Goal: Task Accomplishment & Management: Complete application form

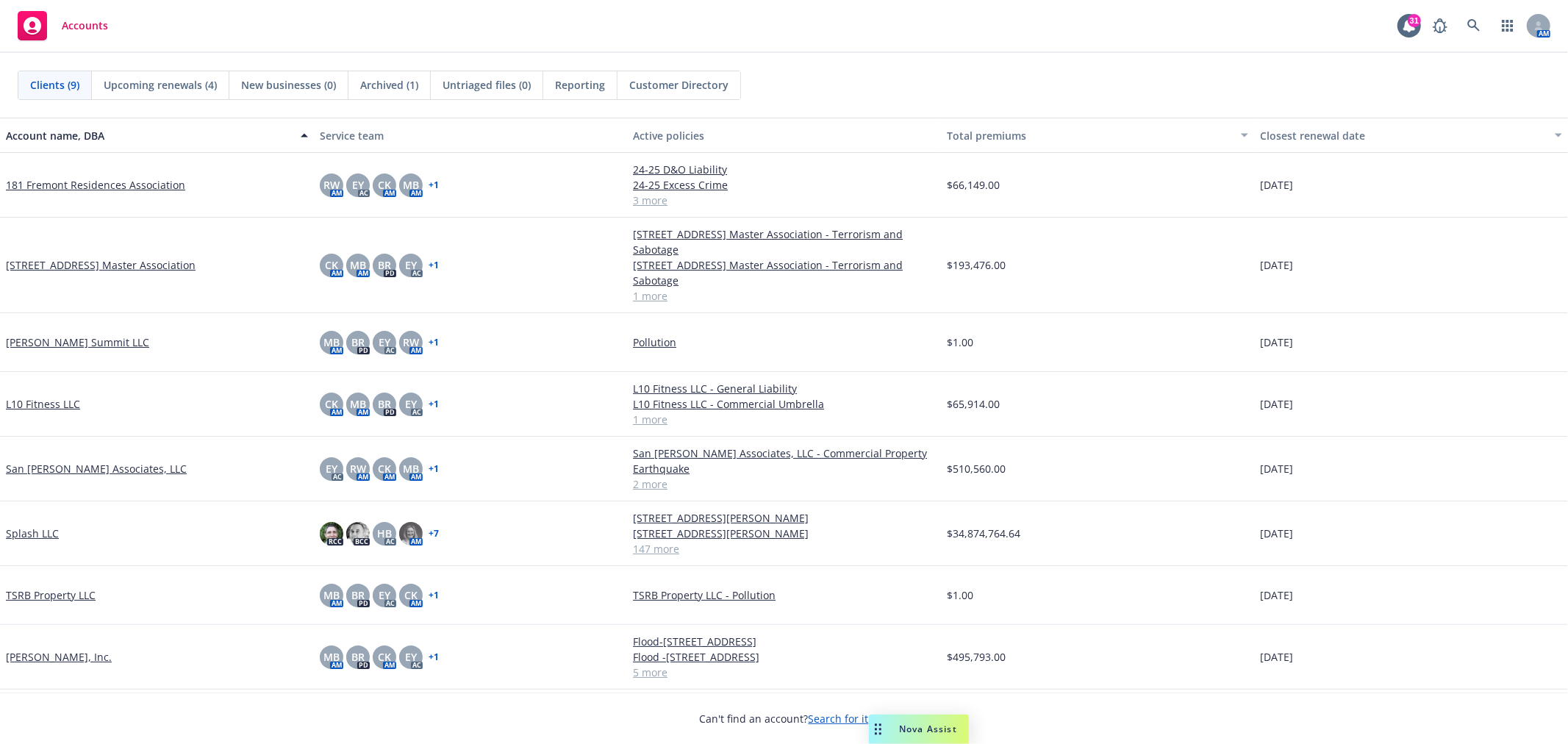
click at [48, 535] on link "Splash LLC" at bounding box center [32, 533] width 53 height 15
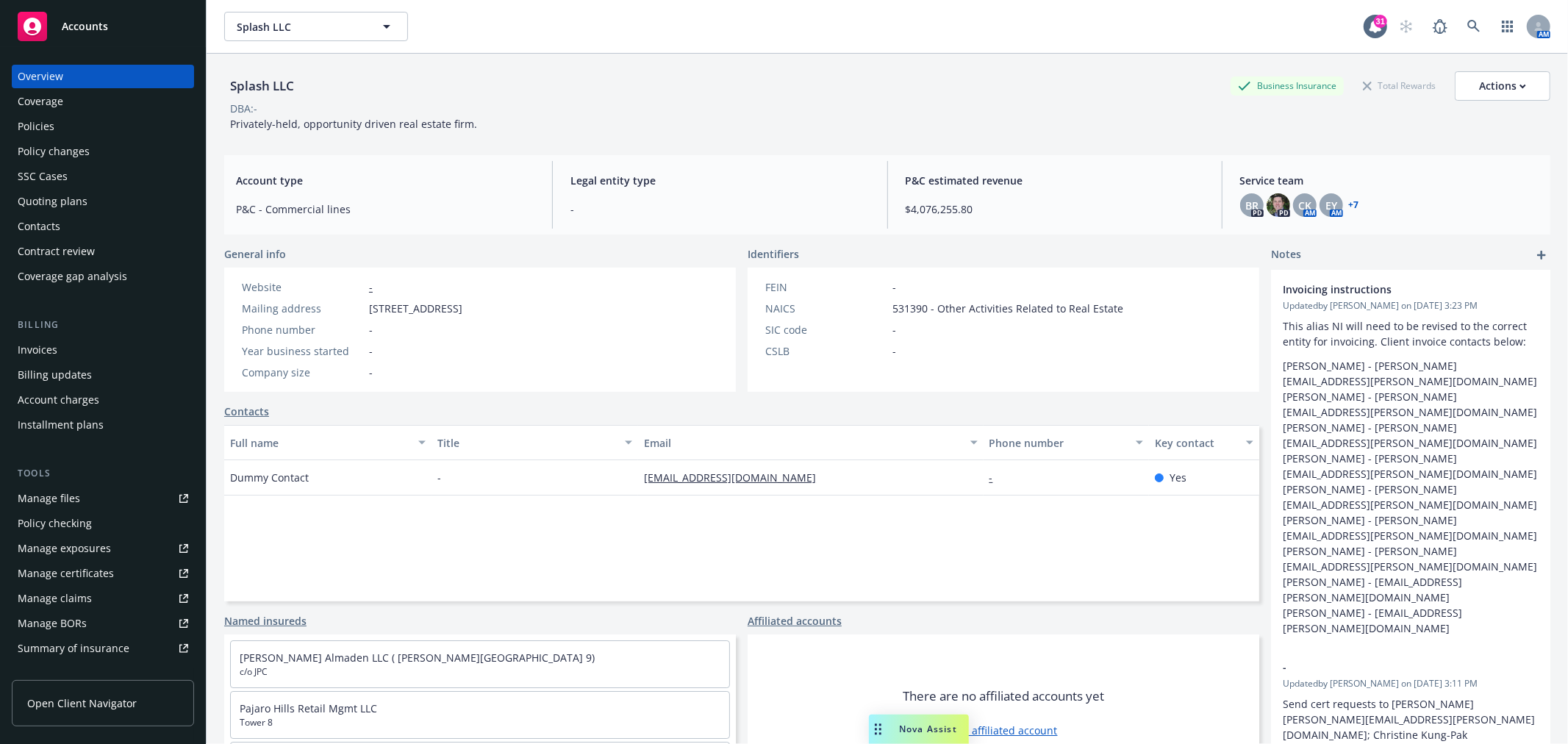
click at [1047, 101] on div "DBA: -" at bounding box center [887, 108] width 1325 height 15
click at [47, 130] on div "Policies" at bounding box center [35, 126] width 37 height 23
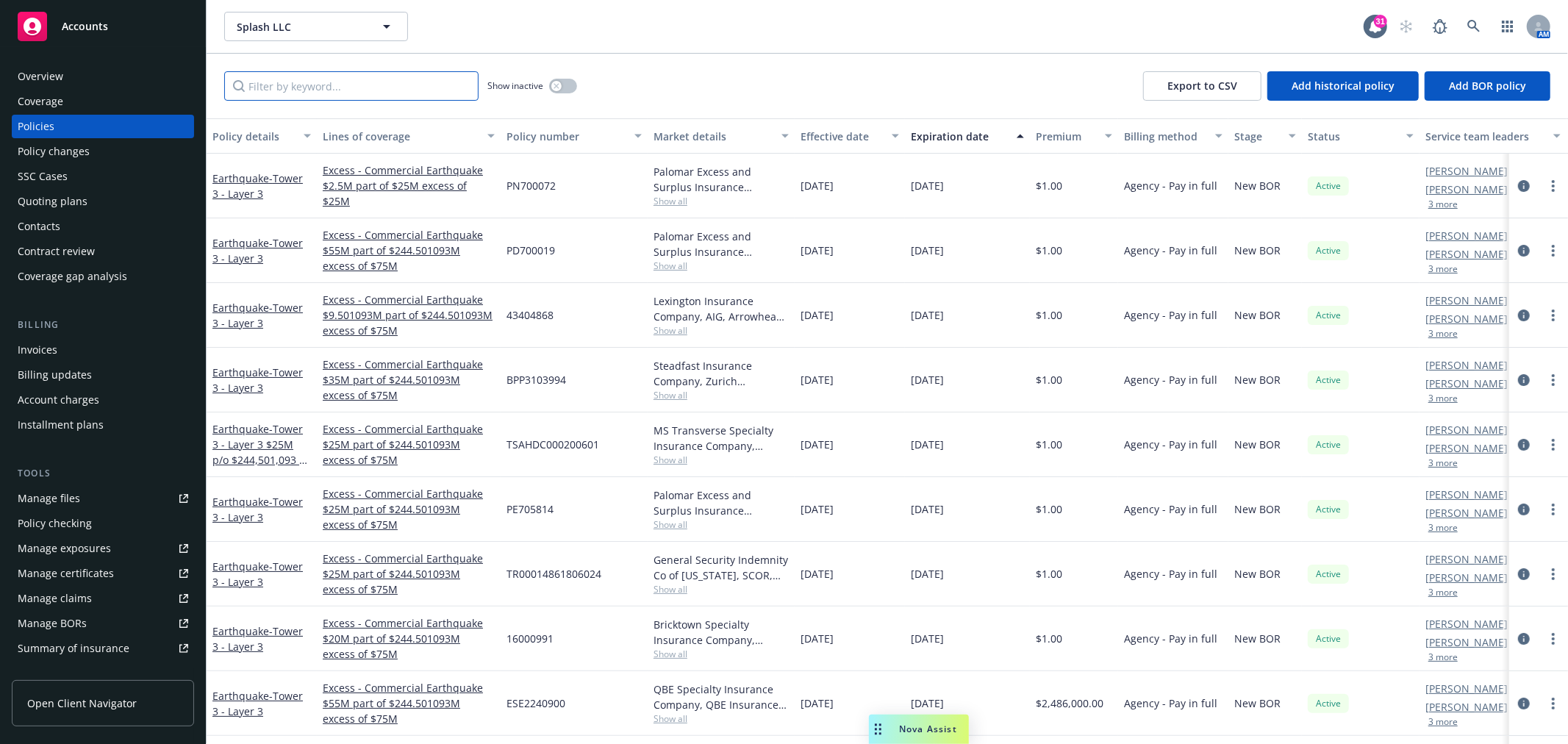
click at [380, 91] on input "Filter by keyword..." at bounding box center [352, 86] width 255 height 29
type input "w"
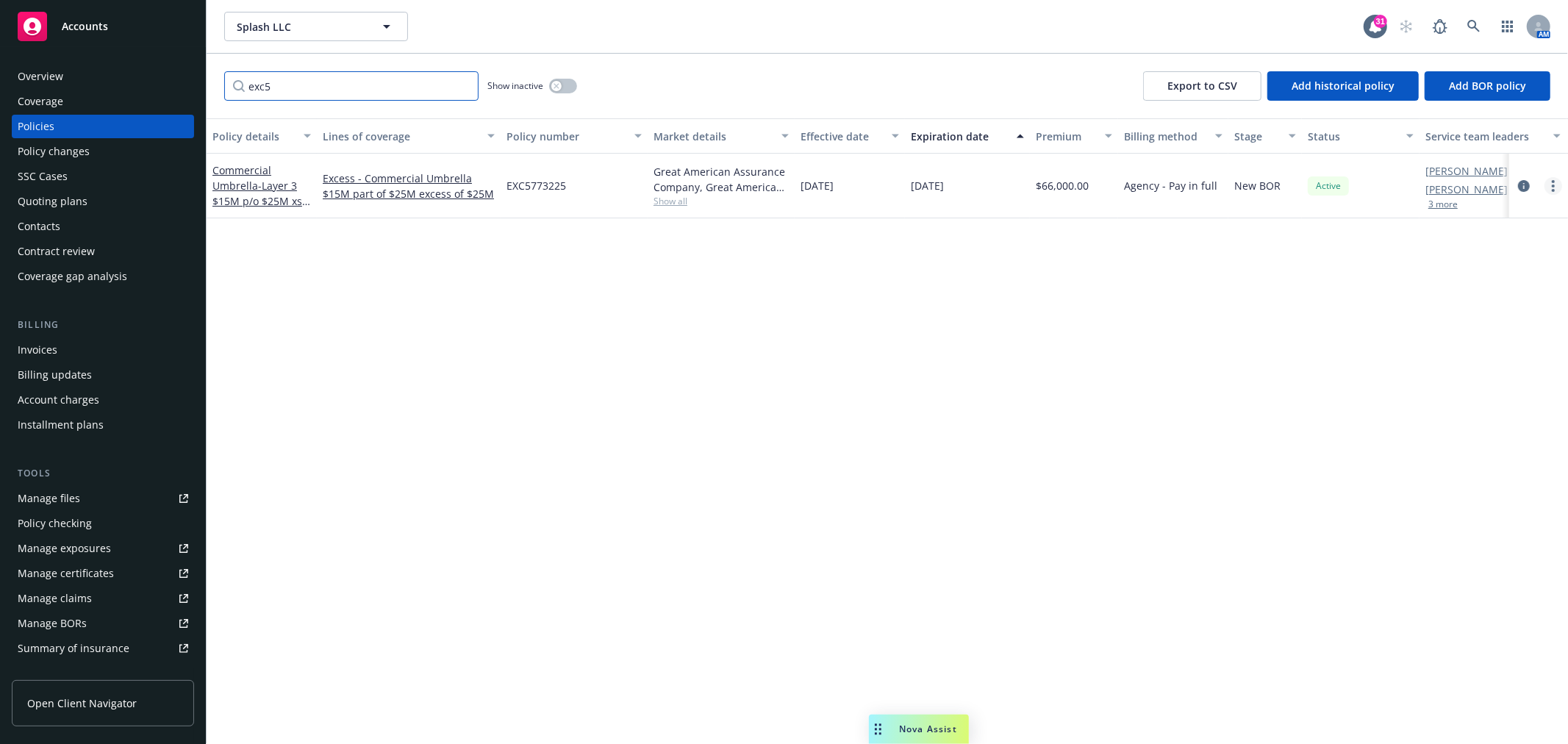
type input "exc5"
click at [1548, 187] on link "more" at bounding box center [1552, 185] width 17 height 17
drag, startPoint x: 1485, startPoint y: 238, endPoint x: 1295, endPoint y: 218, distance: 191.0
click at [1485, 238] on link "Renew with incumbent" at bounding box center [1474, 244] width 172 height 29
select select "12"
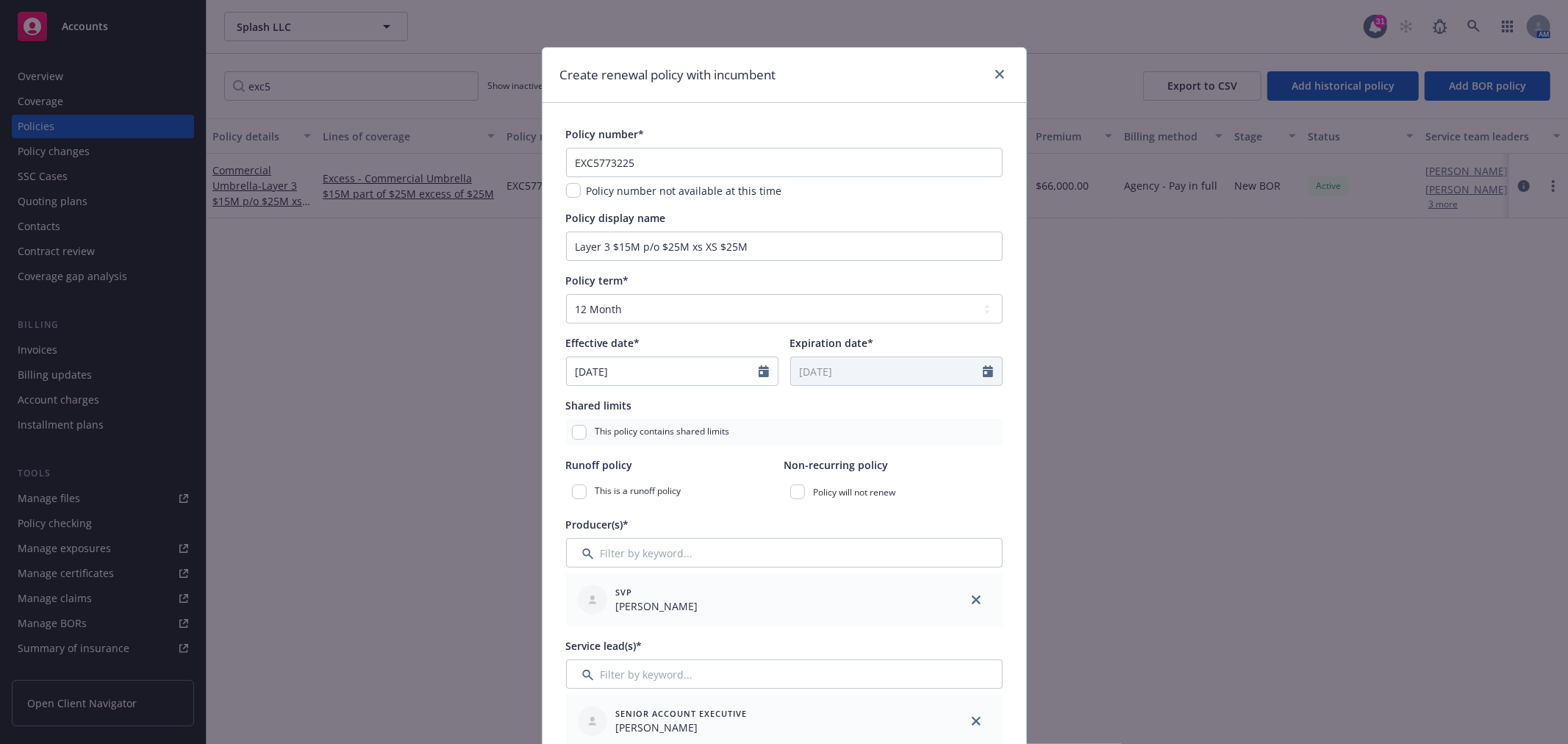
scroll to position [81, 0]
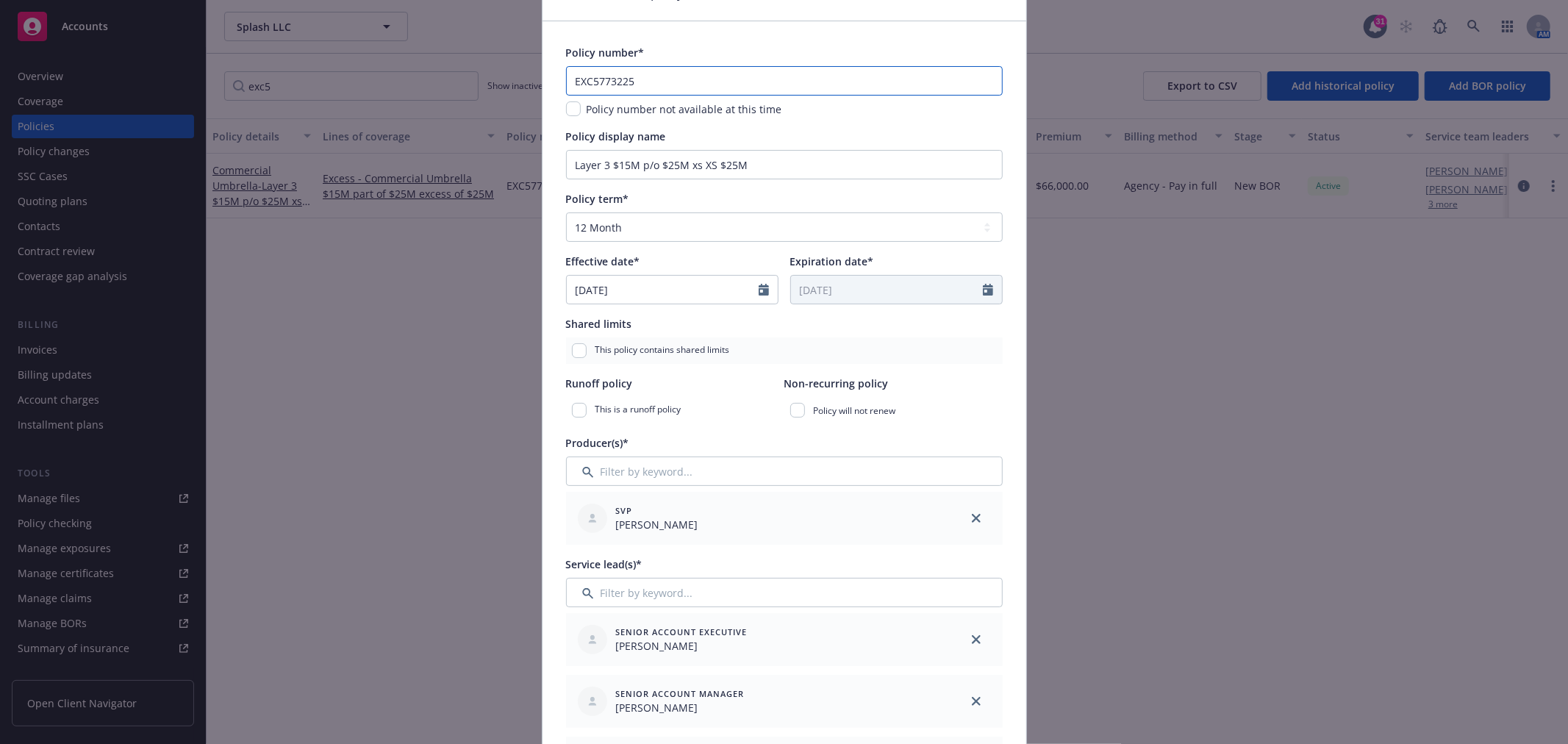
drag, startPoint x: 676, startPoint y: 81, endPoint x: 413, endPoint y: 93, distance: 263.3
click at [413, 93] on div "Create renewal policy with incumbent Policy number* EXC5773225 Policy number no…" at bounding box center [784, 372] width 1568 height 744
paste input "867892"
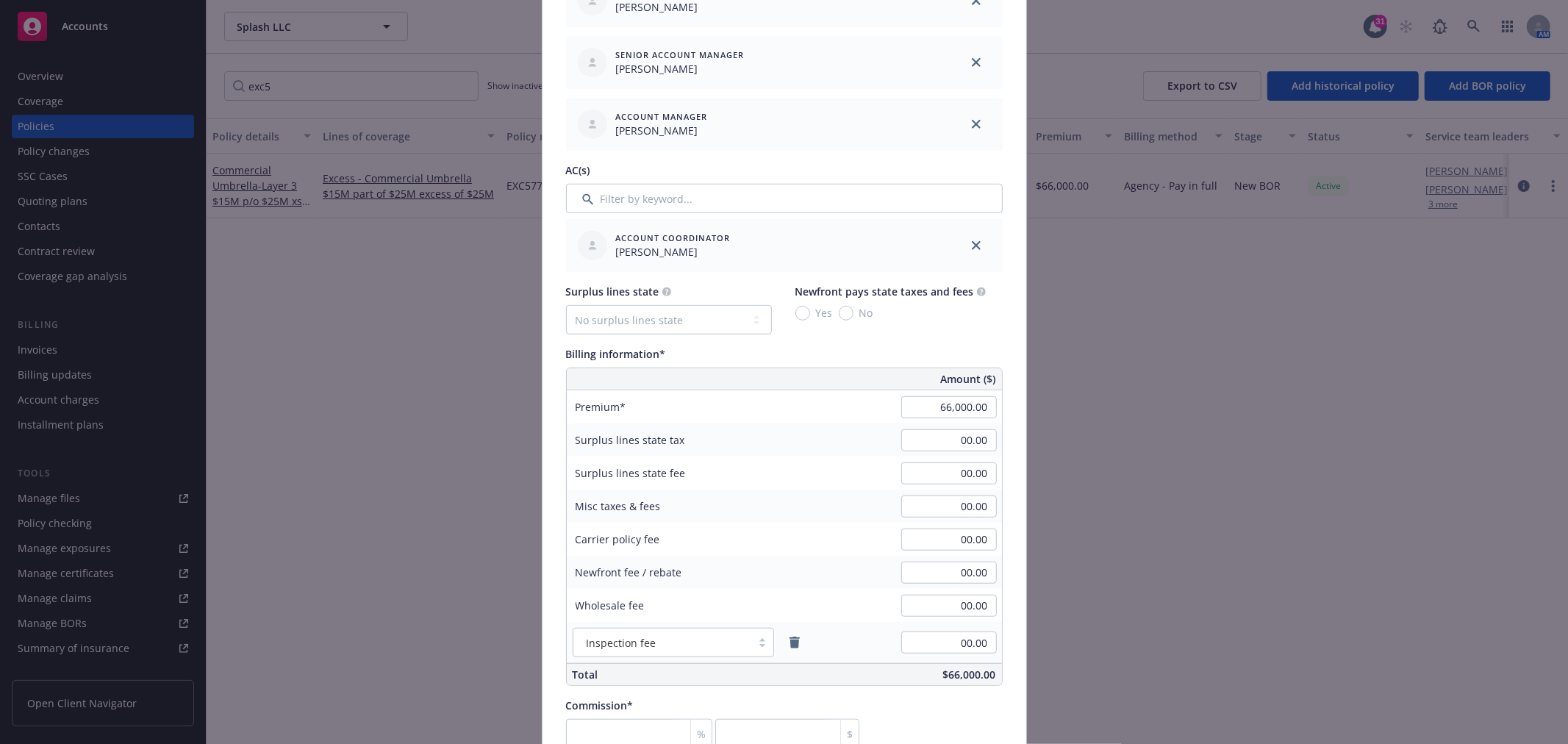
scroll to position [735, 0]
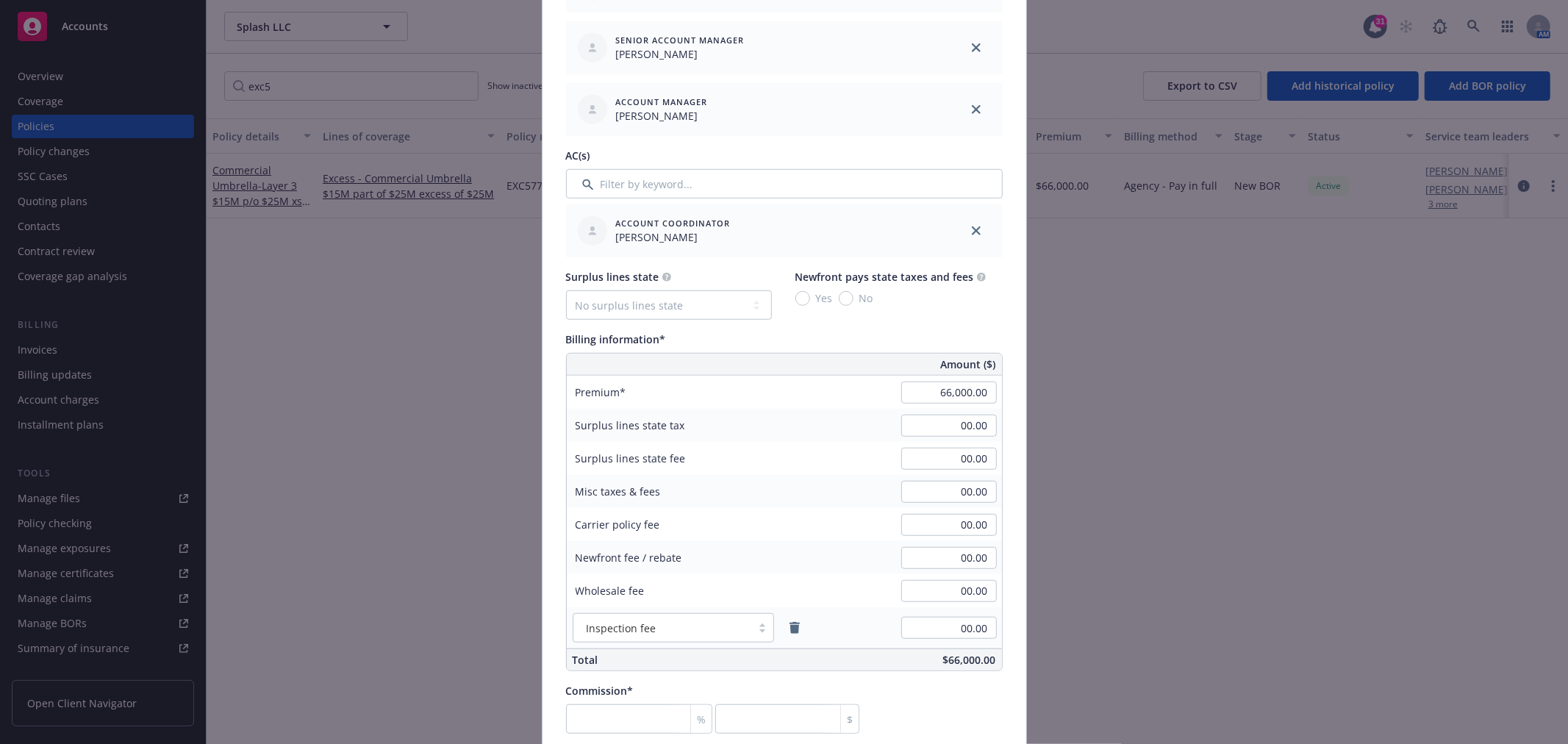
type input "EXC5867892"
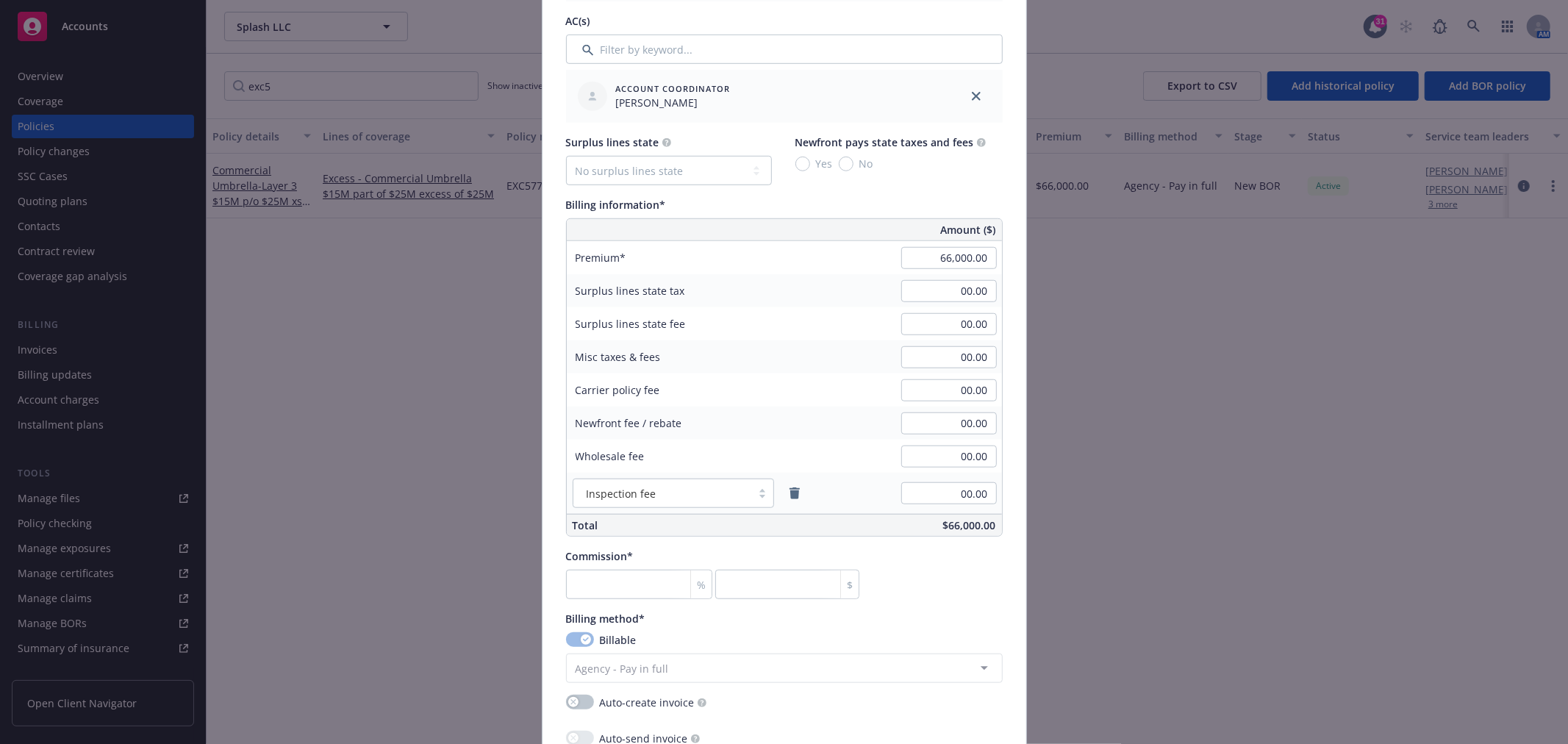
scroll to position [898, 0]
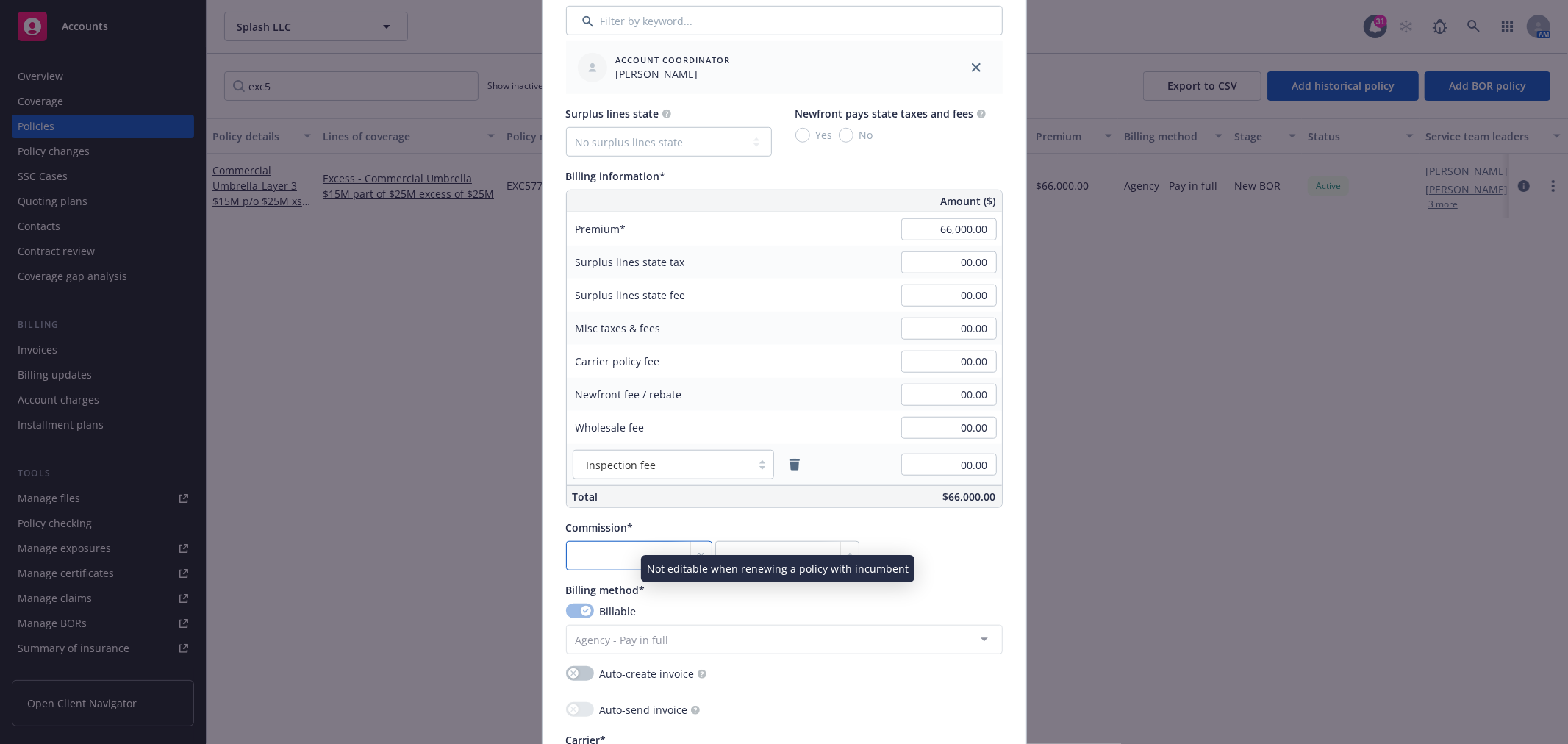
click at [604, 559] on input "number" at bounding box center [639, 555] width 147 height 29
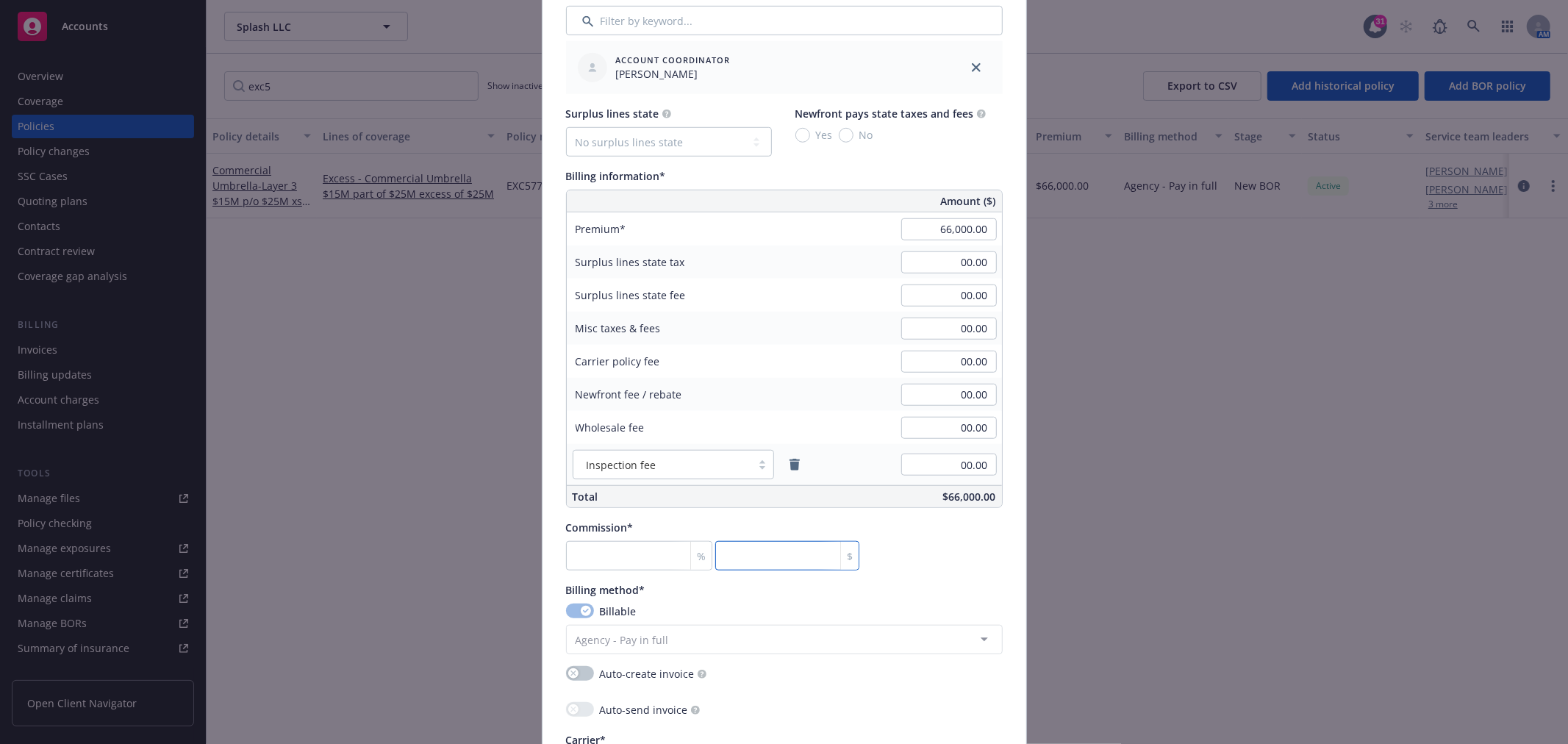
type input "0"
click at [809, 560] on input "0" at bounding box center [787, 555] width 144 height 29
type input "0.011"
type input "7"
type input "0.109"
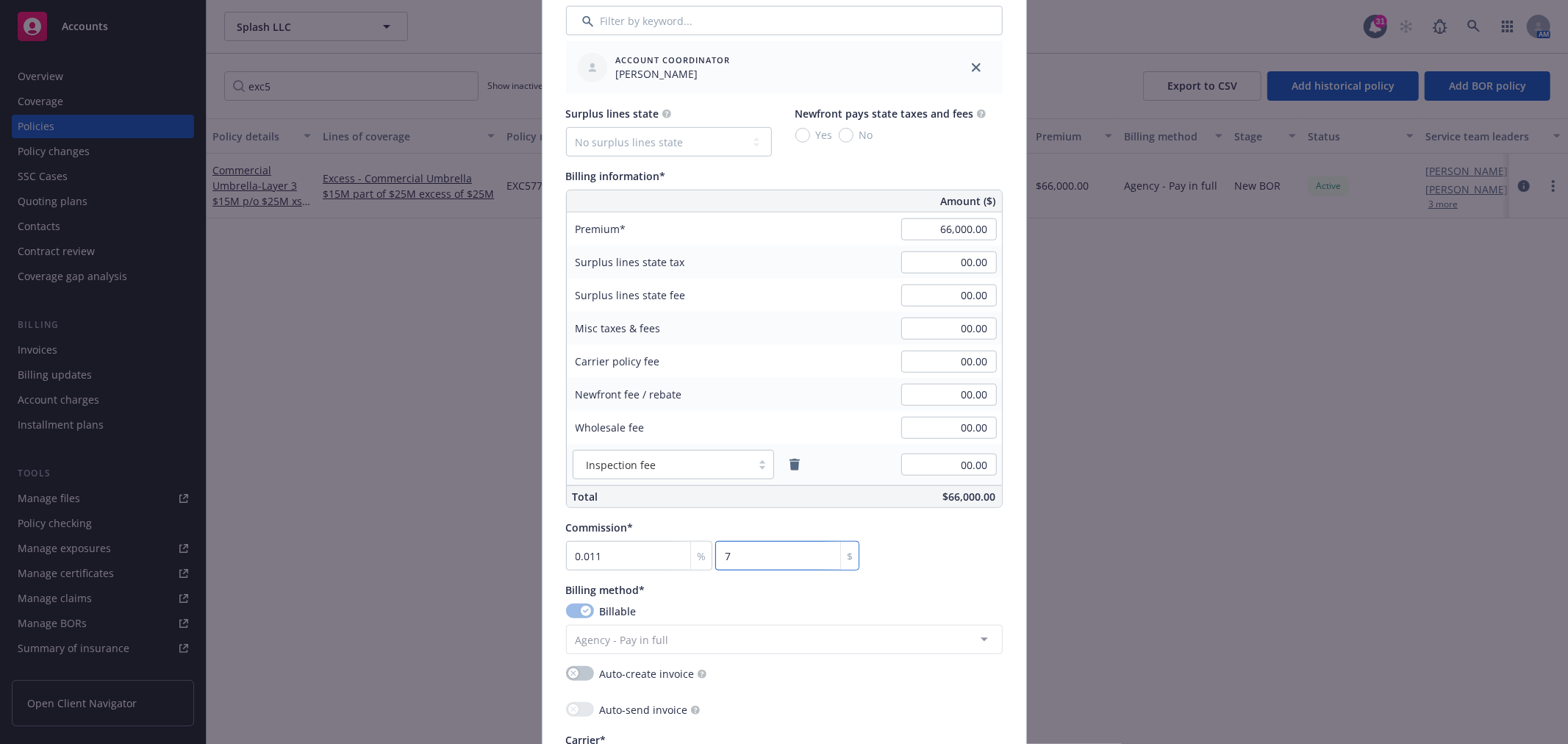
type input "72"
type input "1.1"
type input "726"
type input "11"
type input "7260"
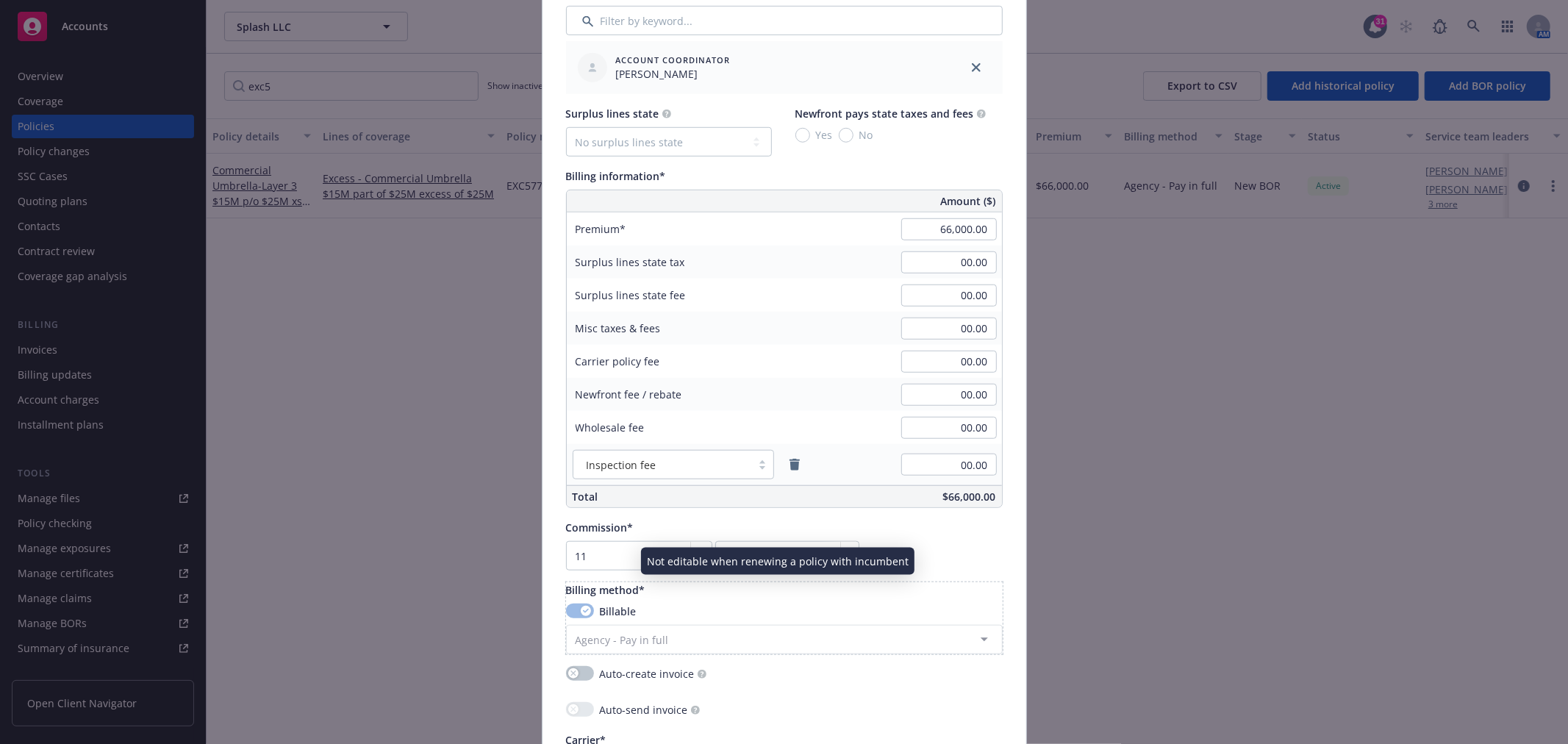
click at [795, 601] on div "Billing method* Billable Agency - Pay in full Agency - Financed Agency - Instal…" at bounding box center [784, 618] width 437 height 72
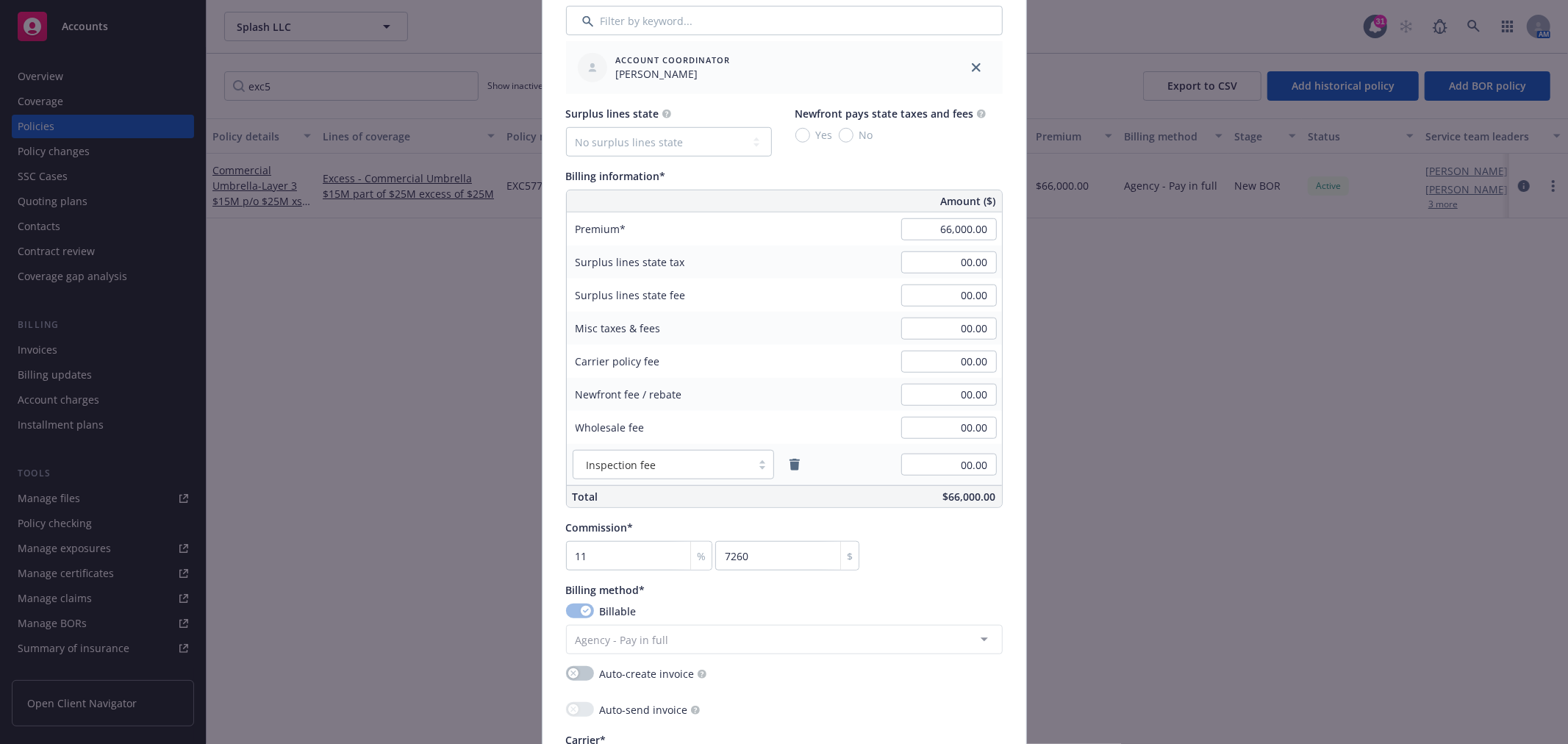
click at [932, 557] on div "Commission* 11 % 7260 $" at bounding box center [784, 544] width 437 height 50
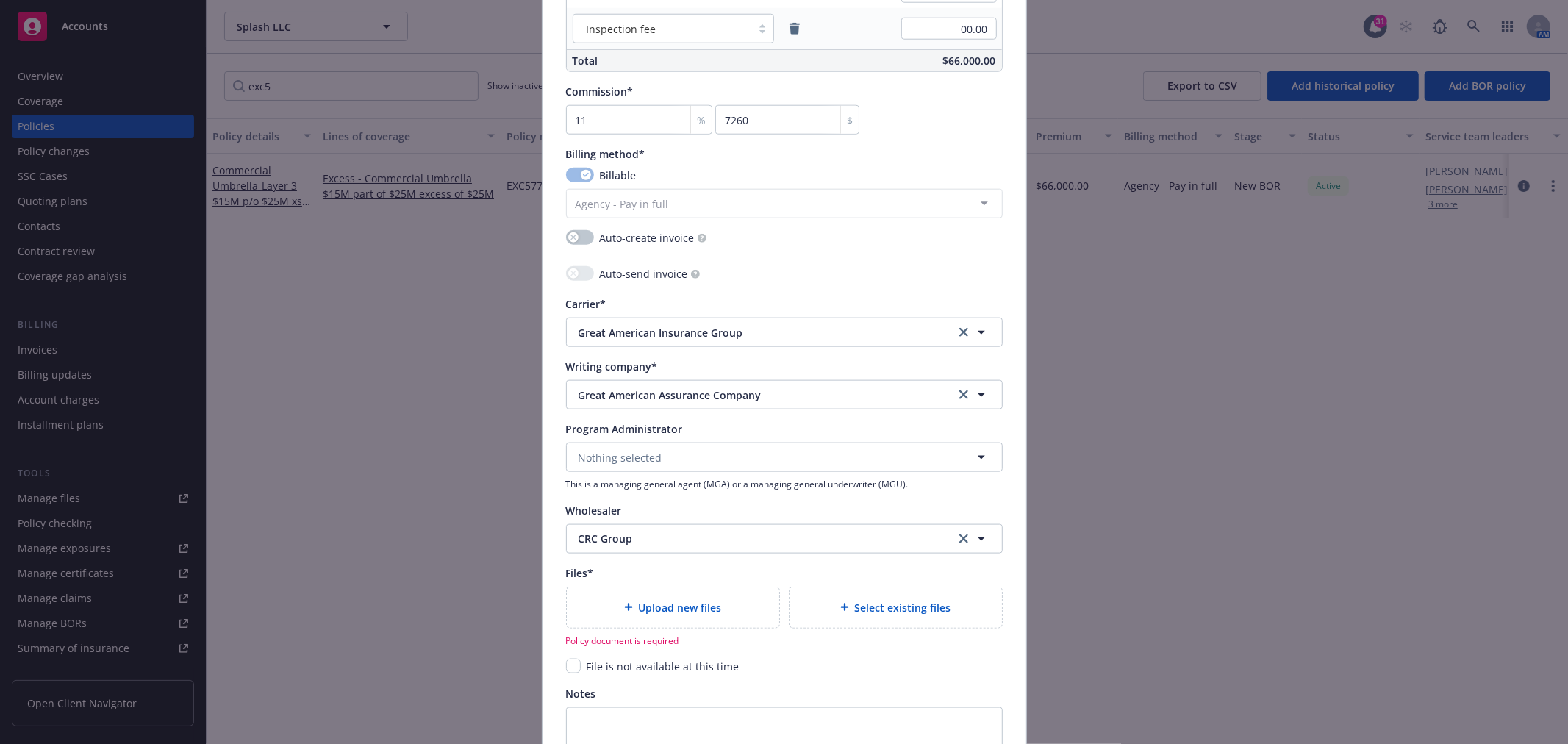
scroll to position [1387, 0]
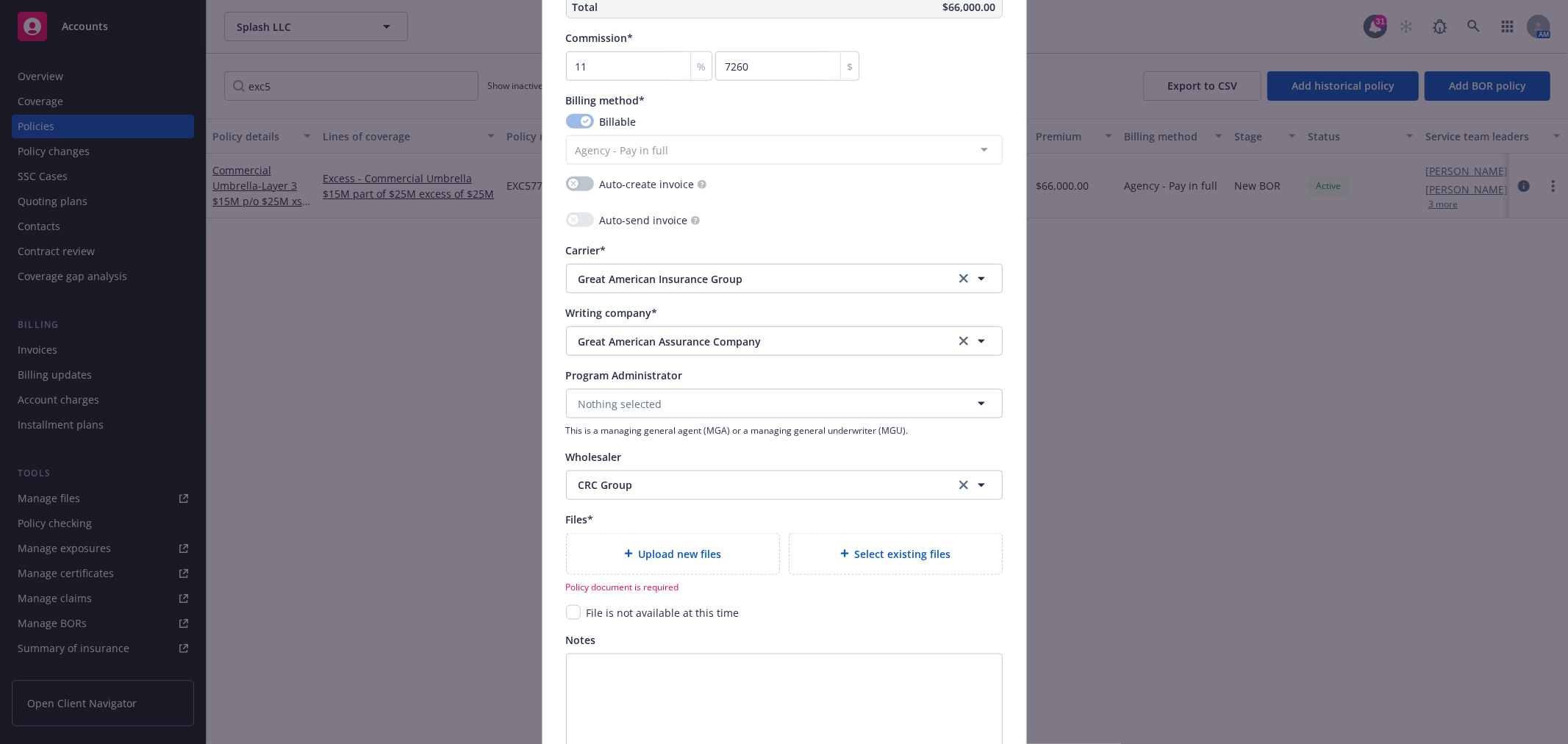
click at [681, 559] on span "Upload new files" at bounding box center [680, 553] width 83 height 15
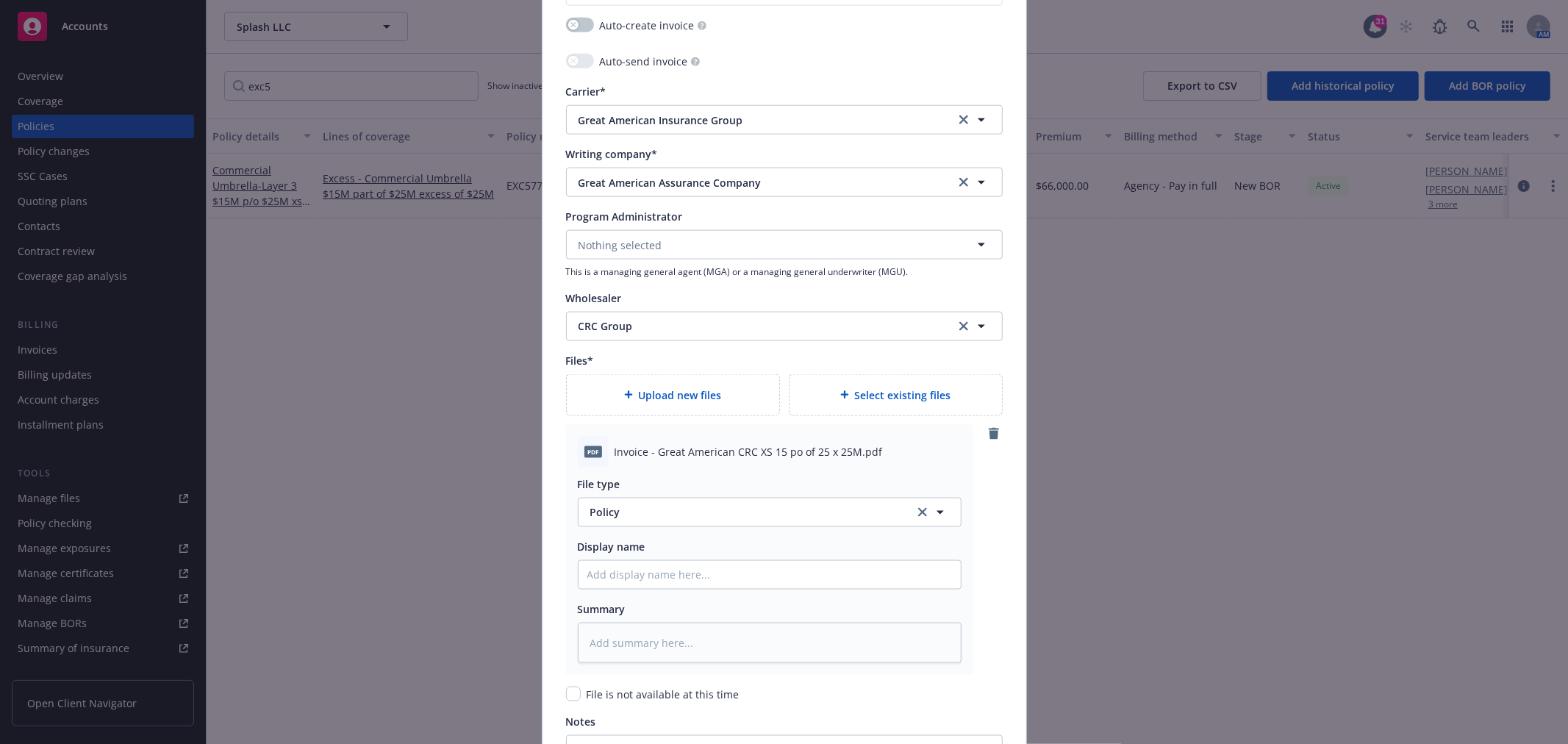
scroll to position [1551, 0]
click at [790, 448] on span "Invoice - Great American CRC XS 15 po of 25 x 25M.pdf" at bounding box center [749, 447] width 268 height 15
drag, startPoint x: 850, startPoint y: 449, endPoint x: 579, endPoint y: 437, distance: 271.3
click at [579, 437] on div "pdf Invoice - Great American CRC XS 15 po of 25 x 25M.pdf" at bounding box center [769, 447] width 383 height 31
copy div "pdf Invoice - Great American CRC XS 15 po of 25 x 25M"
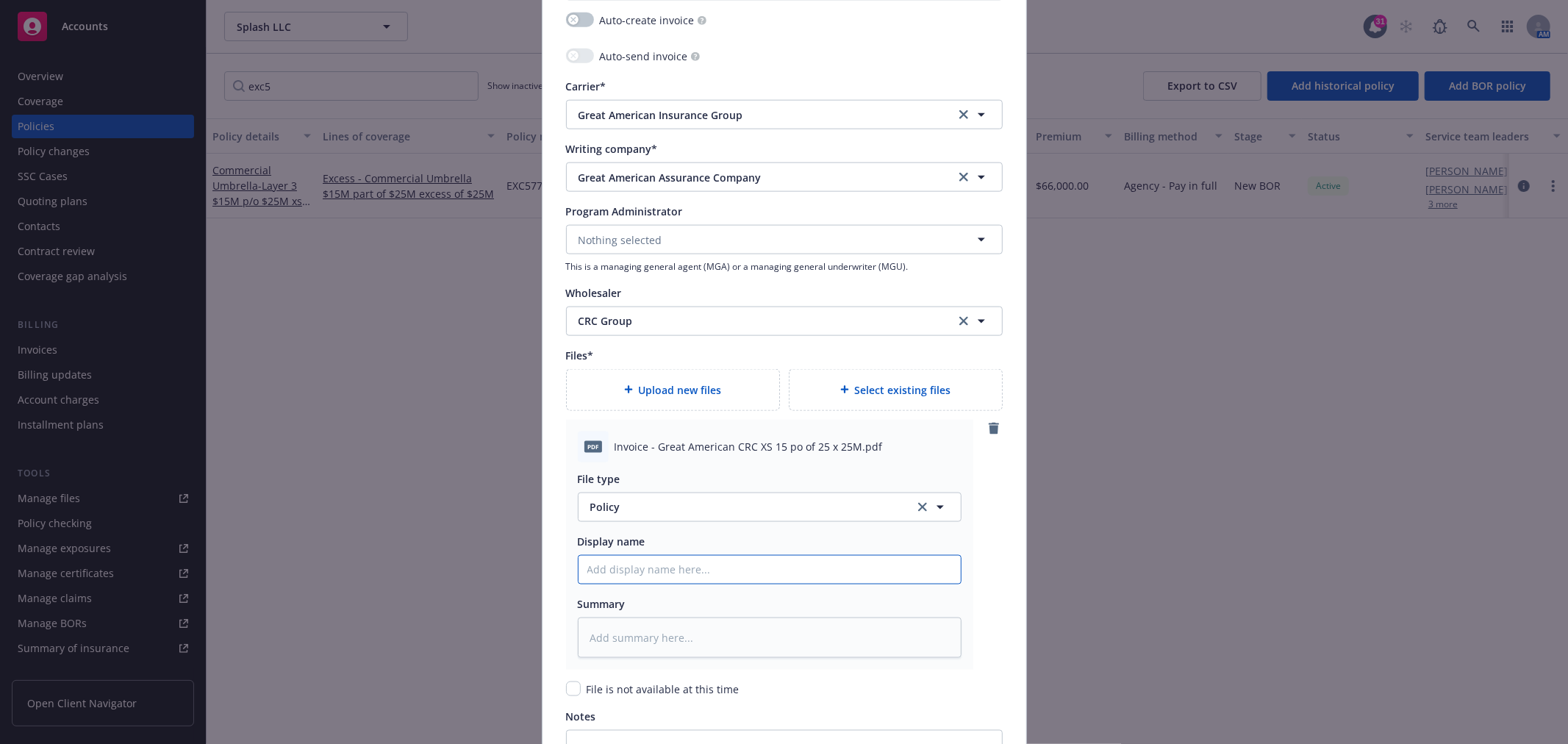
click at [633, 576] on input "Policy display name" at bounding box center [769, 569] width 382 height 28
paste input "pdf Invoice - Great American CRC XS 15 po of 25 x 25M"
type textarea "x"
type input "pdf Invoice - Great American CRC XS 15 po of 25 x 25M"
drag, startPoint x: 596, startPoint y: 572, endPoint x: 701, endPoint y: 531, distance: 112.7
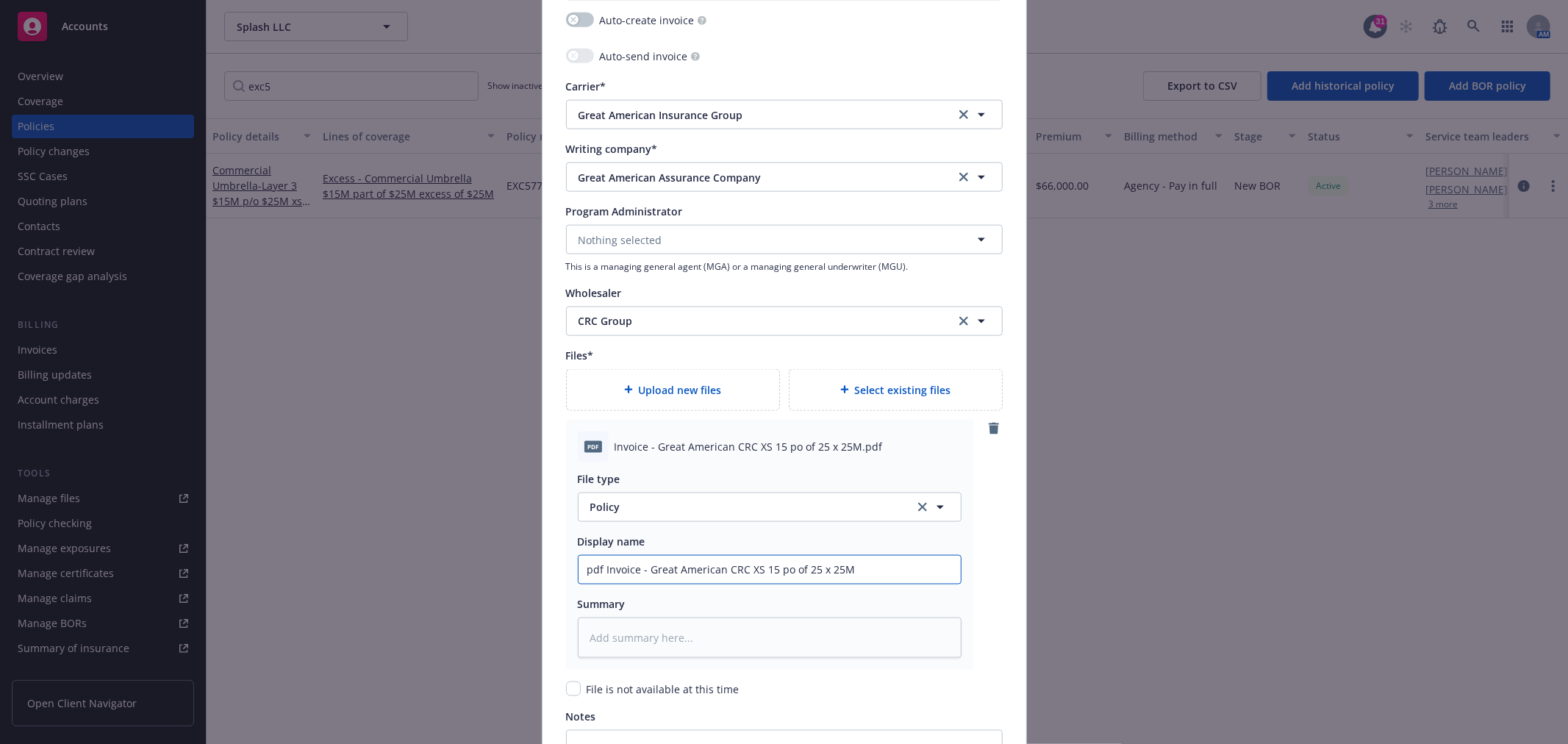
click at [597, 572] on input "pdf Invoice - Great American CRC XS 15 po of 25 x 25M" at bounding box center [769, 569] width 382 height 28
type textarea "x"
type input "Invoice - Great American CRC XS 15 po of 25 x 25M"
type textarea "x"
type input "Invoice - Great American CRC XS 15 po of 25 x 25M"
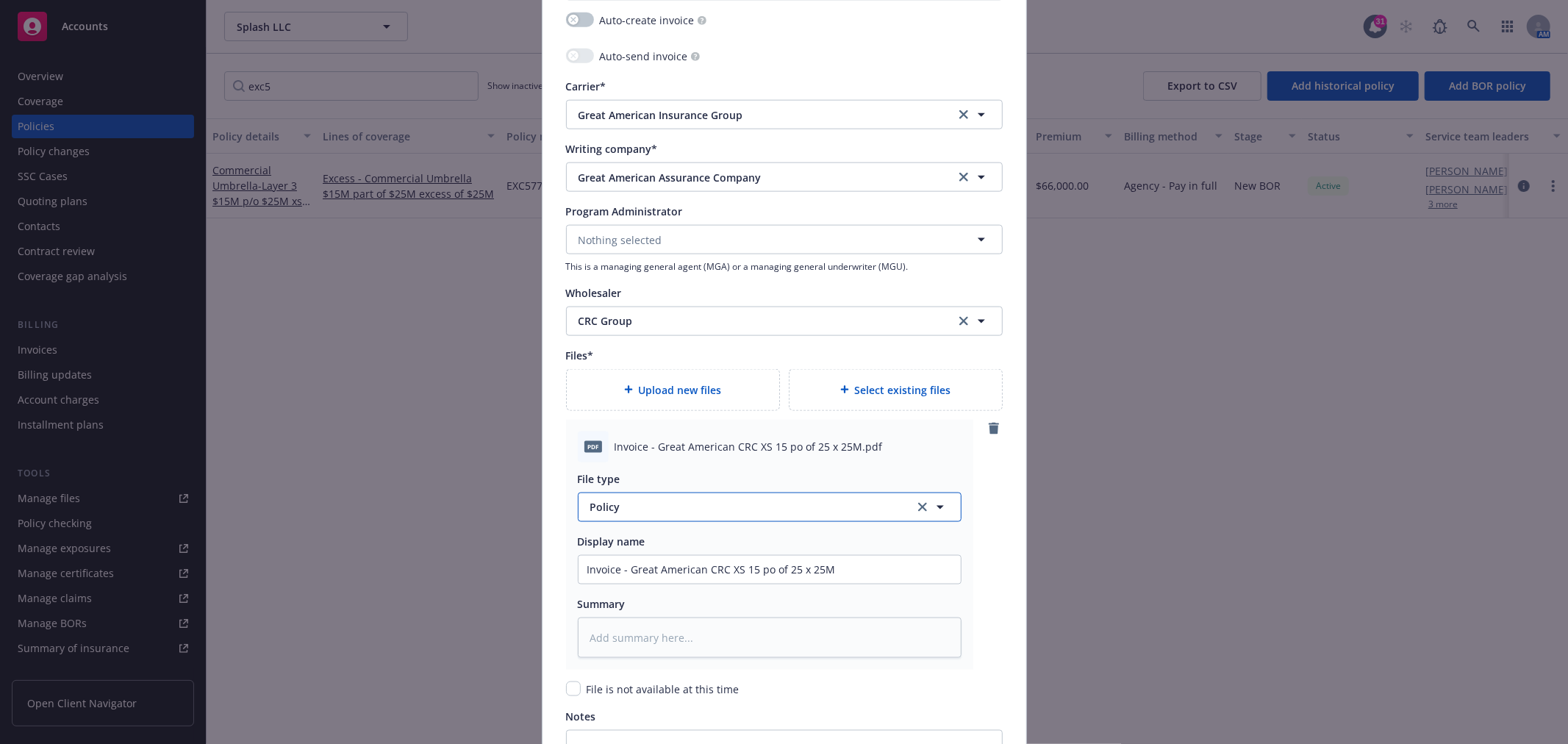
click at [693, 511] on span "Policy" at bounding box center [744, 507] width 307 height 15
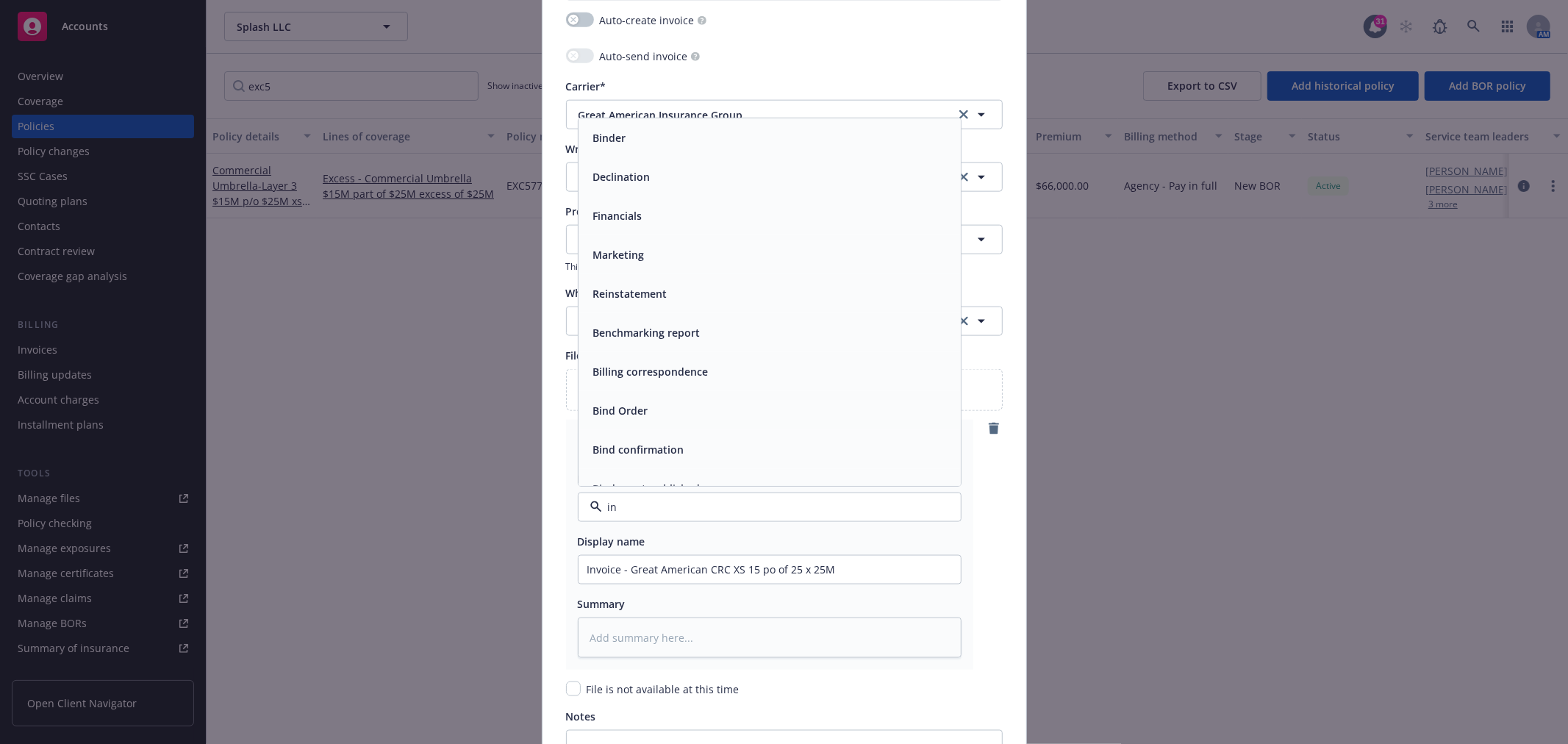
type input "inv"
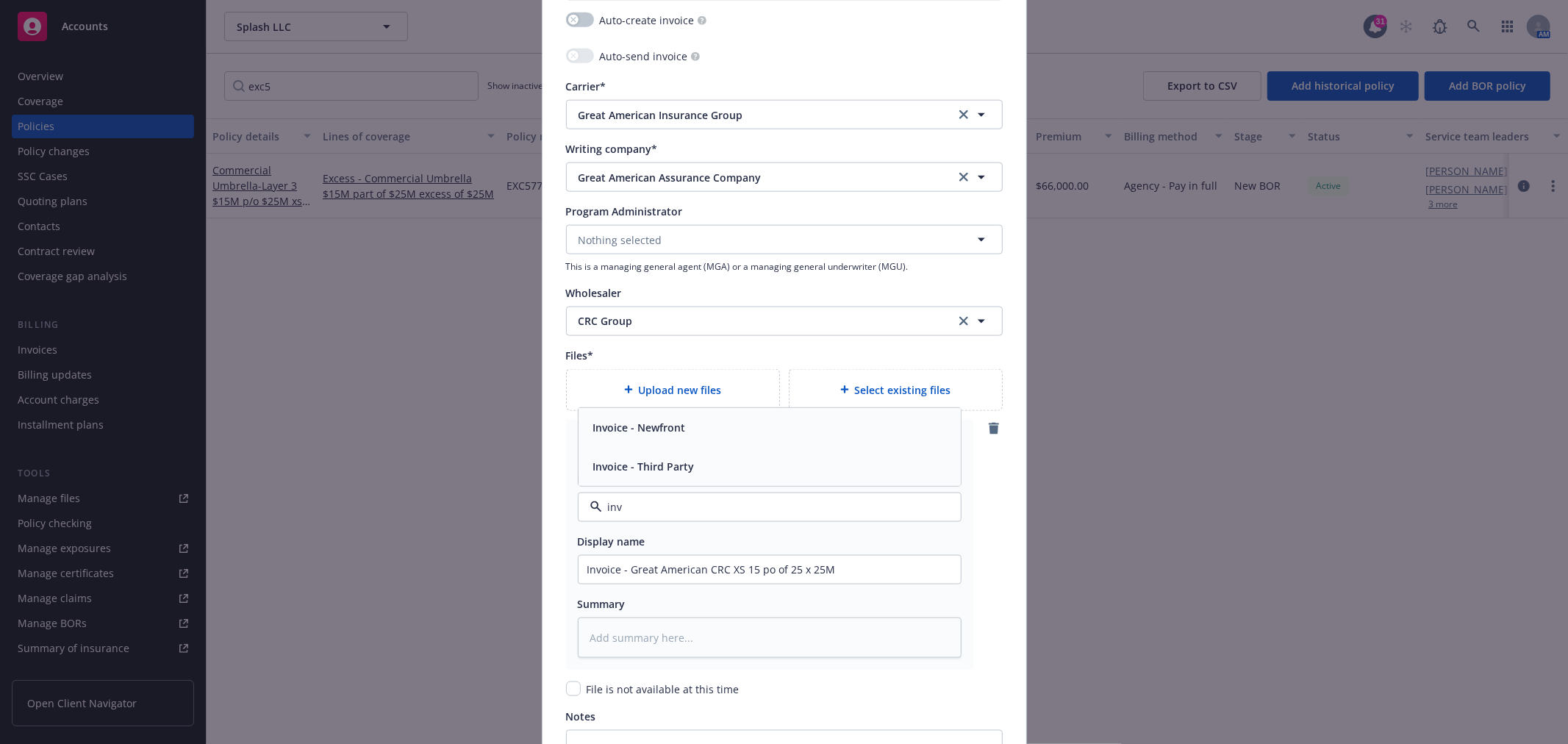
click at [691, 466] on div "Invoice - Third Party" at bounding box center [770, 466] width 365 height 21
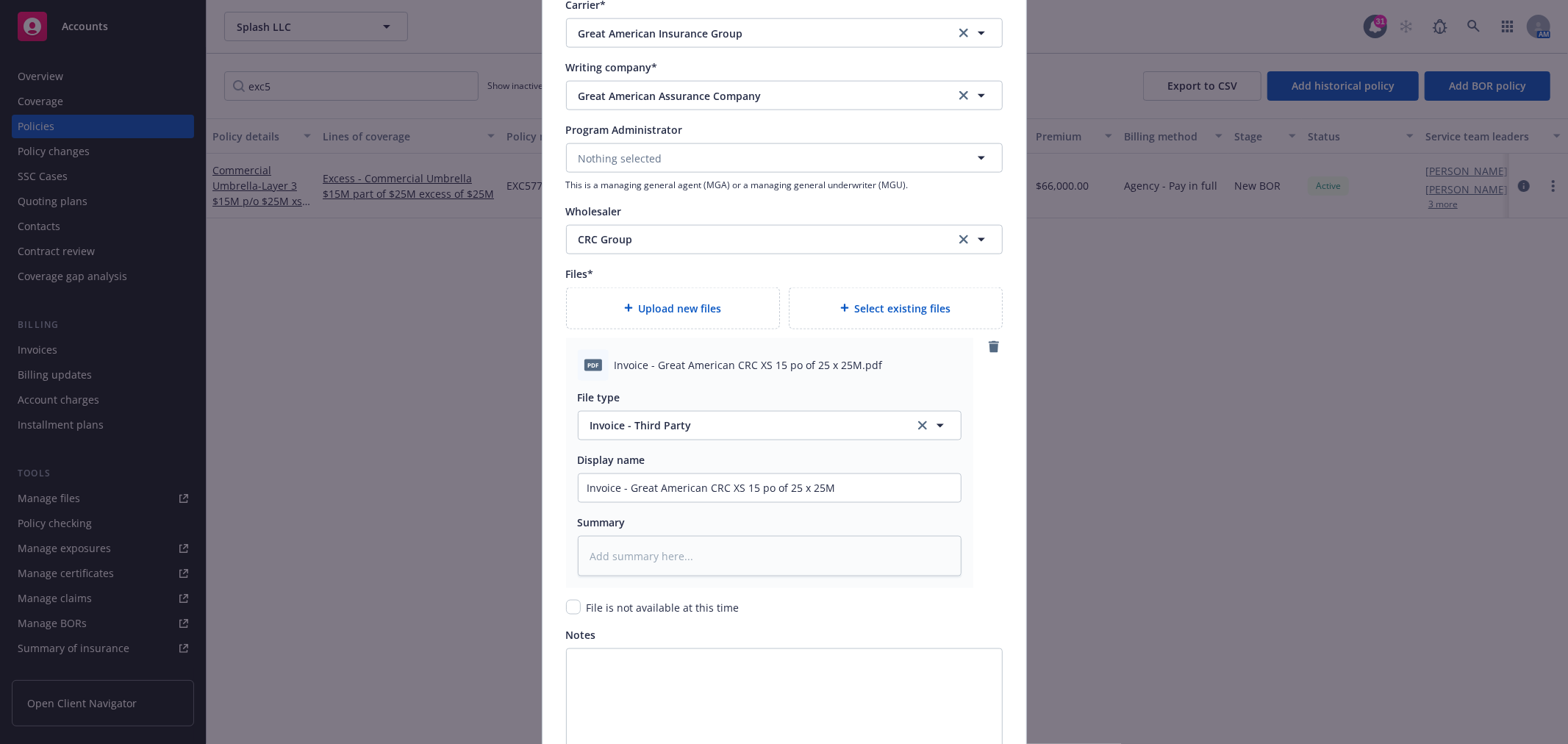
click at [720, 312] on div "Upload new files" at bounding box center [673, 308] width 189 height 17
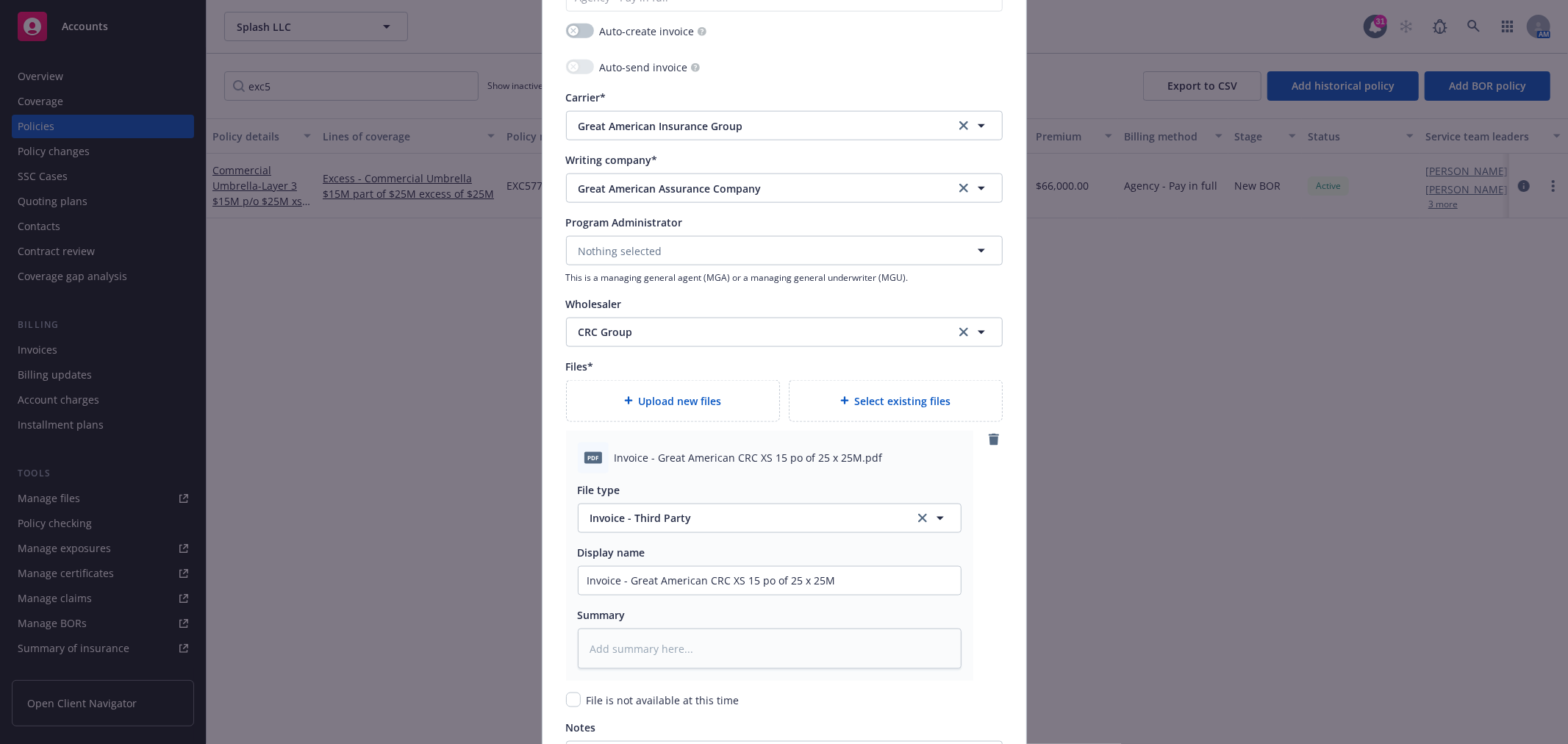
scroll to position [1622, 0]
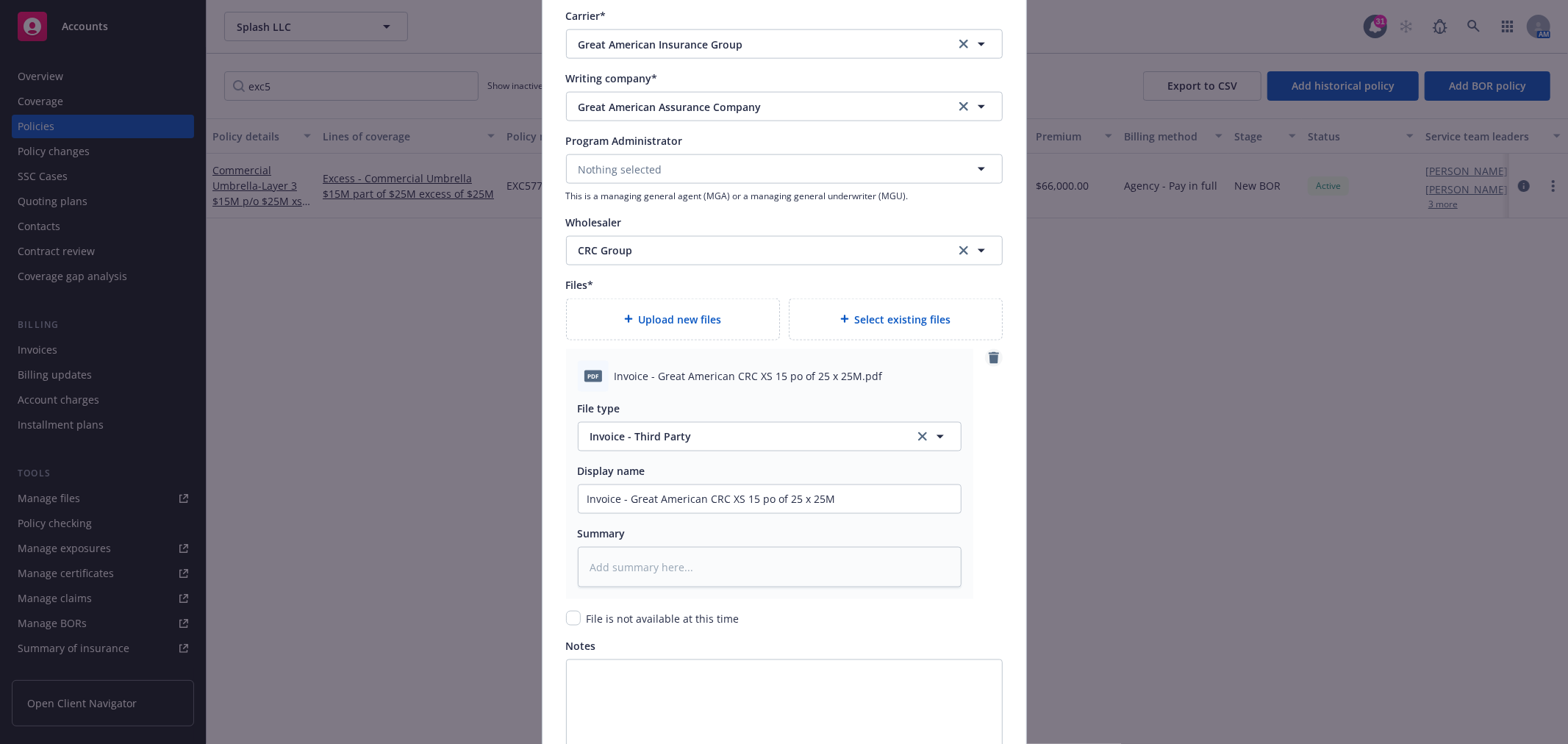
click at [990, 358] on icon "remove" at bounding box center [994, 358] width 11 height 12
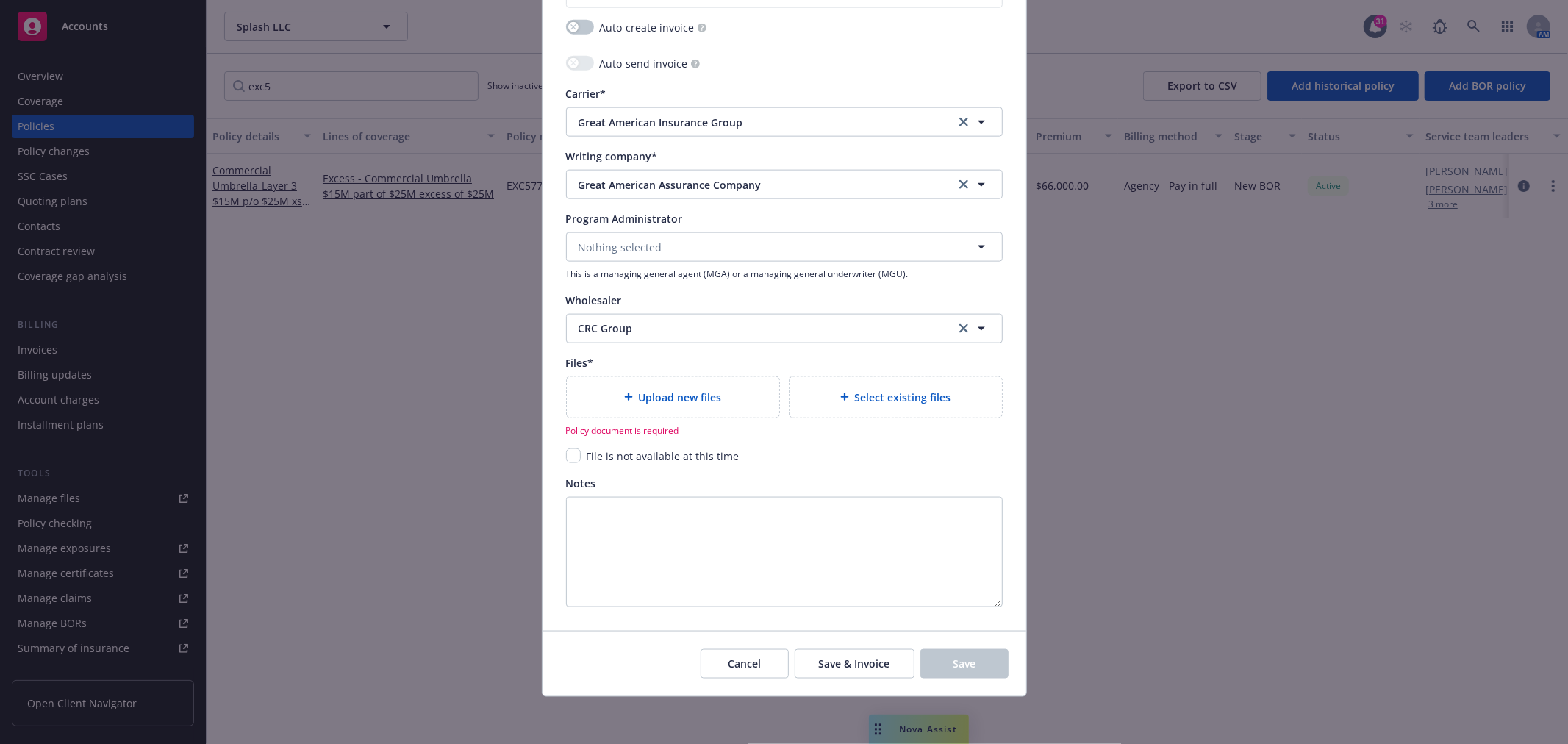
scroll to position [1545, 0]
click at [703, 391] on span "Upload new files" at bounding box center [680, 397] width 83 height 15
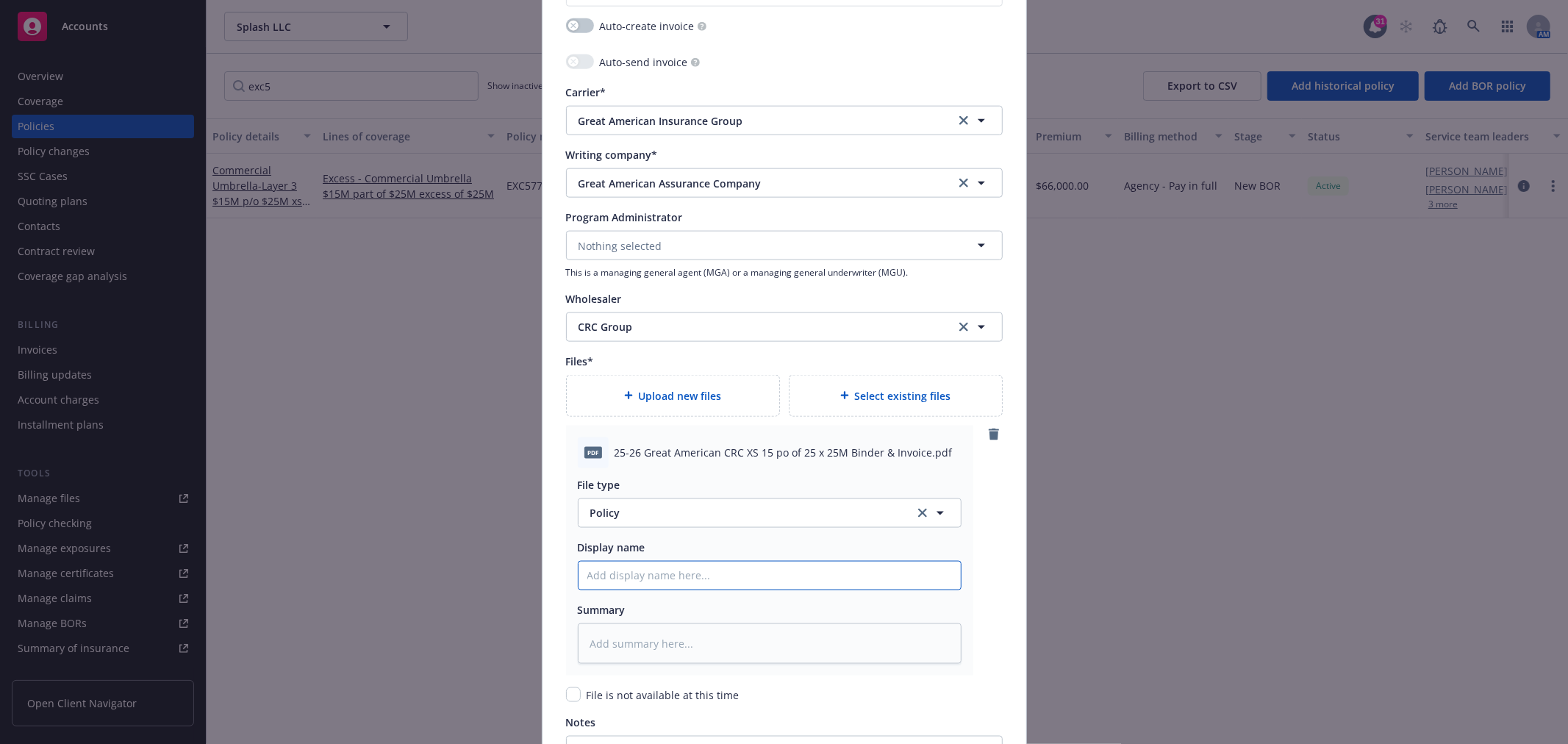
click at [648, 575] on input "Policy display name" at bounding box center [769, 575] width 382 height 28
paste input "25-26 Great American CRC XS 15 po of 25 x 25M Binder & Invoice.pdf"
type textarea "x"
type input "25-26 Great American CRC XS 15 po of 25 x 25M Binder & Invoice.pdf"
type textarea "x"
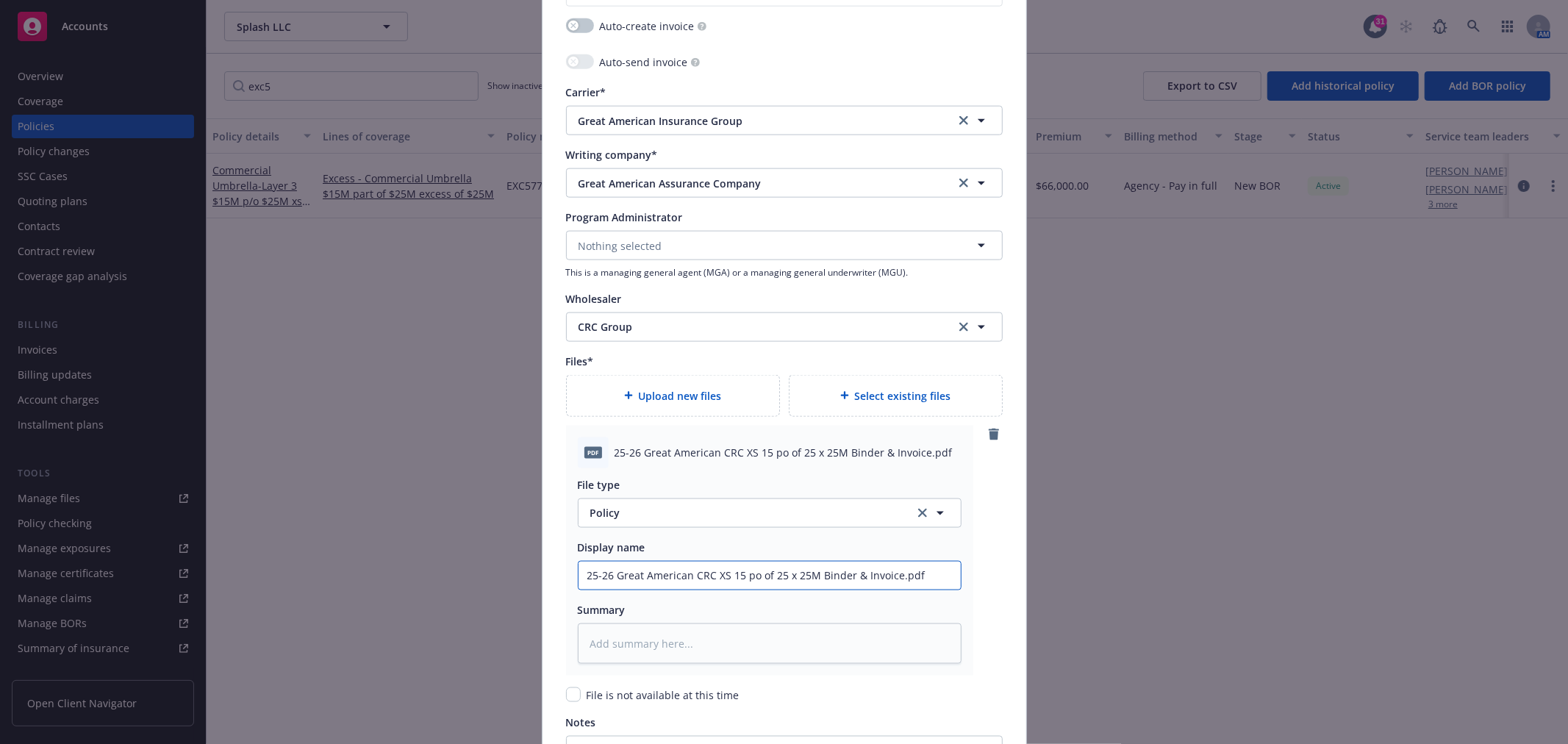
type input "25-26 Great American CRC XS 15 po of 25 x 25M Binder & Invoice.pd"
type textarea "x"
type input "25-26 Great American CRC XS 15 po of 25 x 25M Binder & Invoice.p"
type textarea "x"
type input "25-26 Great American CRC XS 15 po of 25 x 25M Binder & Invoice."
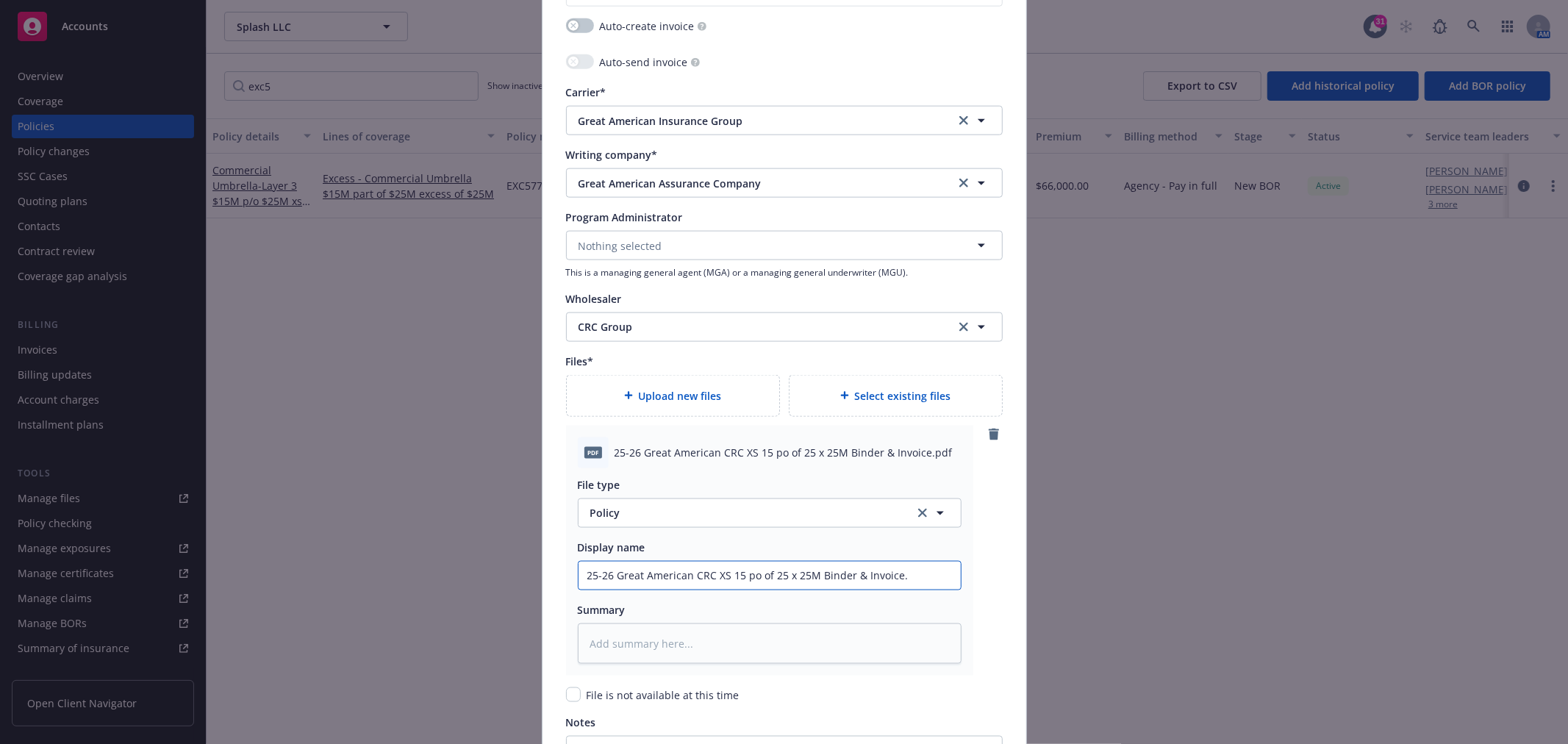
type textarea "x"
type input "25-26 Great American CRC XS 15 po of 25 x 25M Binder & Invoice"
click at [649, 514] on span "Policy" at bounding box center [744, 512] width 307 height 15
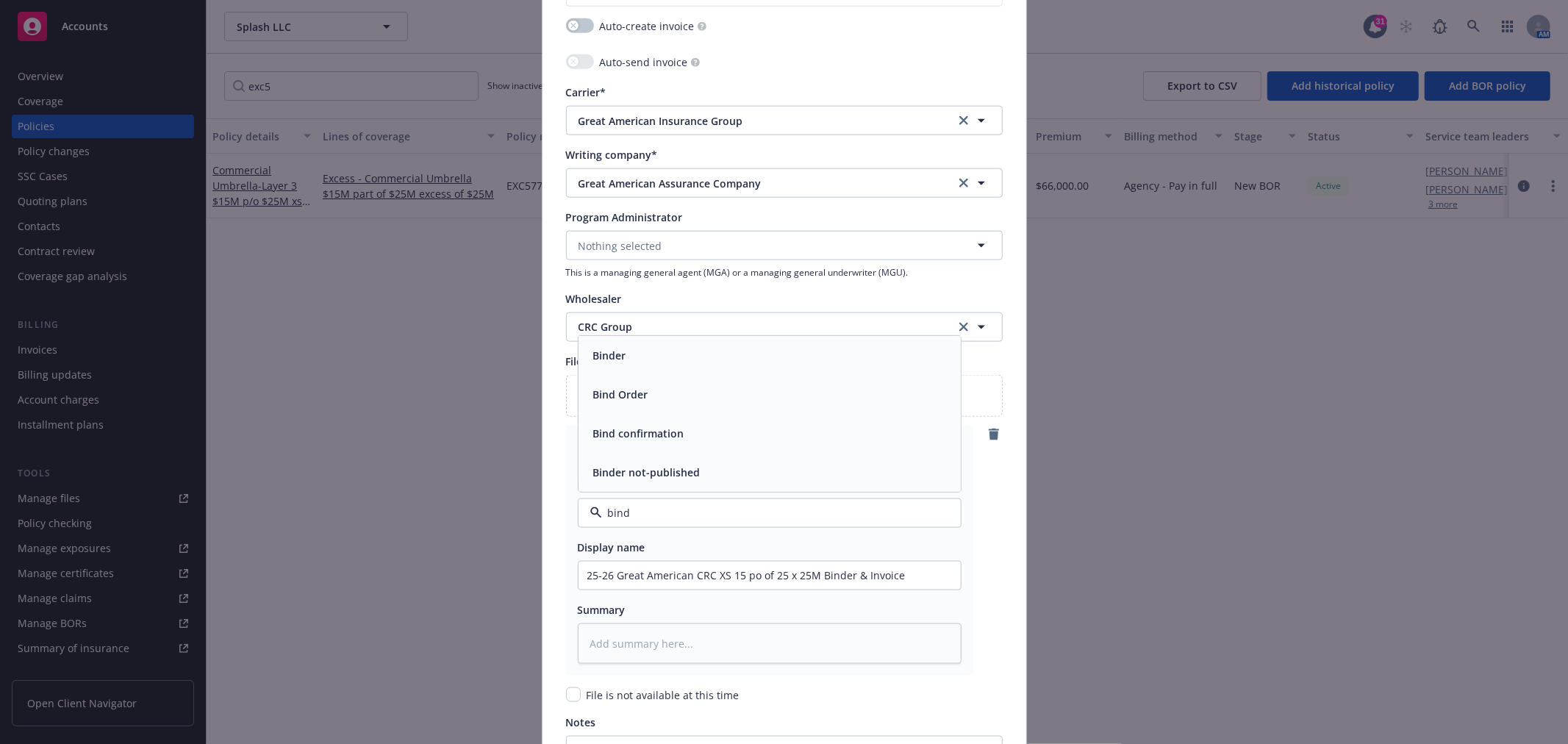
type input "binde"
click at [642, 422] on div "Binder" at bounding box center [769, 433] width 382 height 39
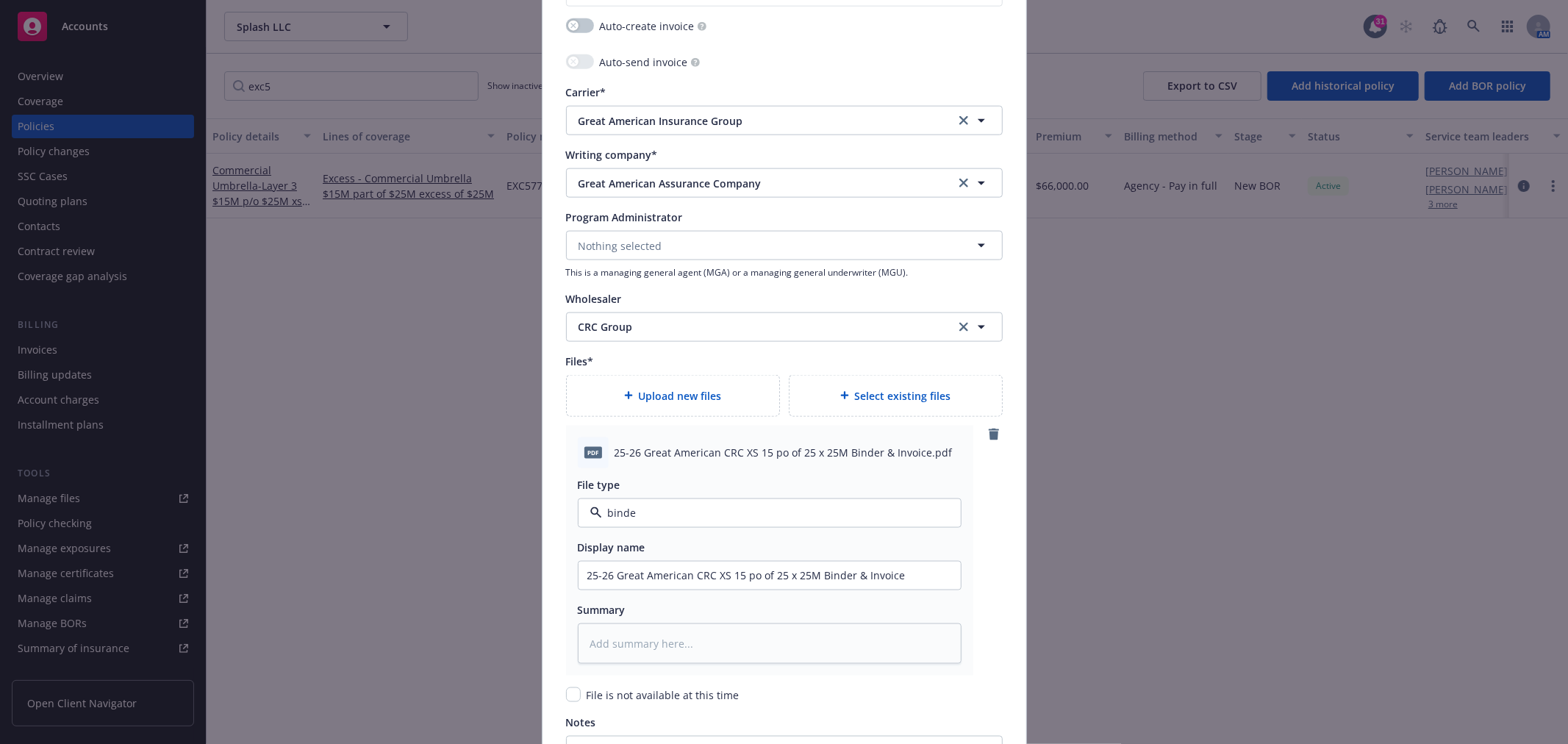
type textarea "x"
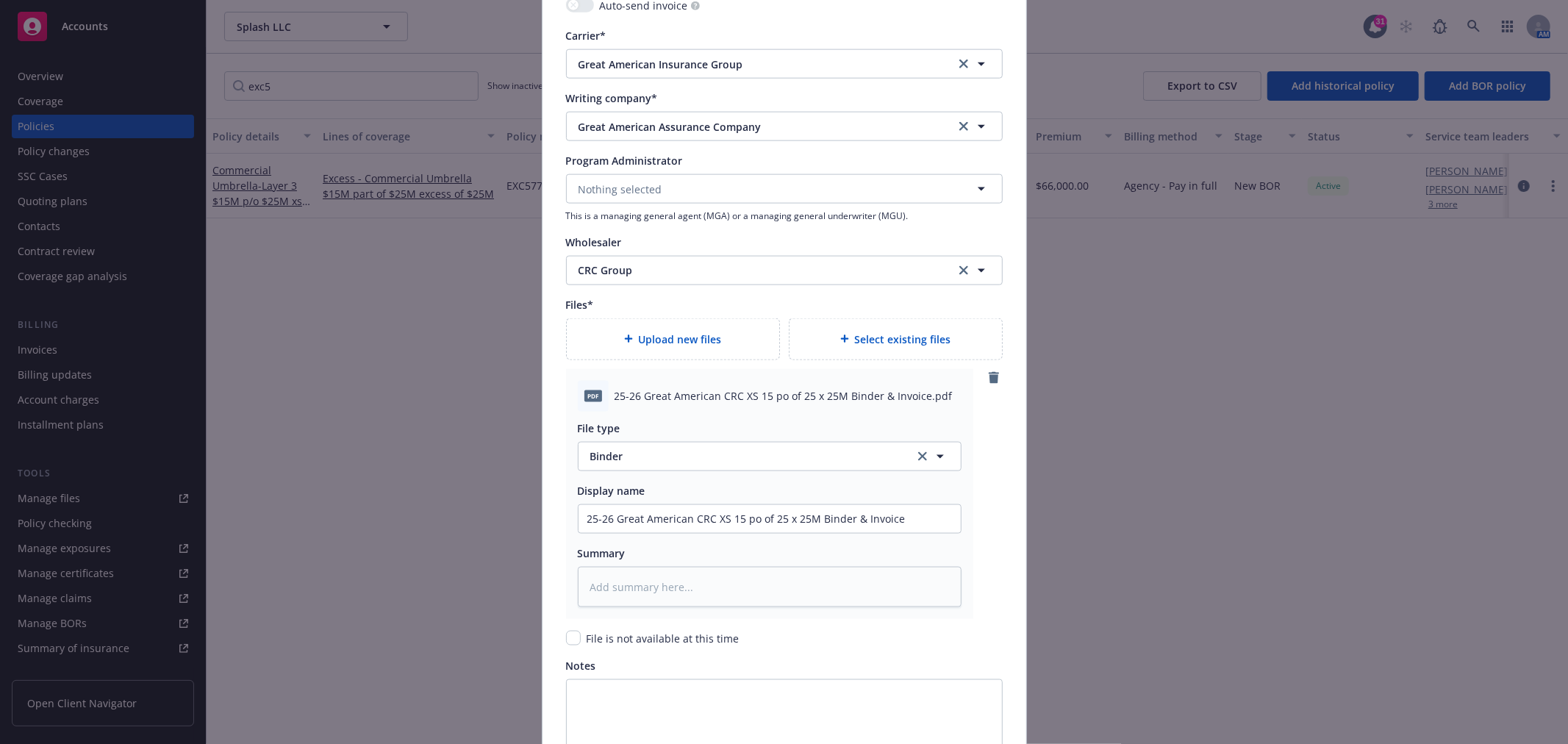
scroll to position [1627, 0]
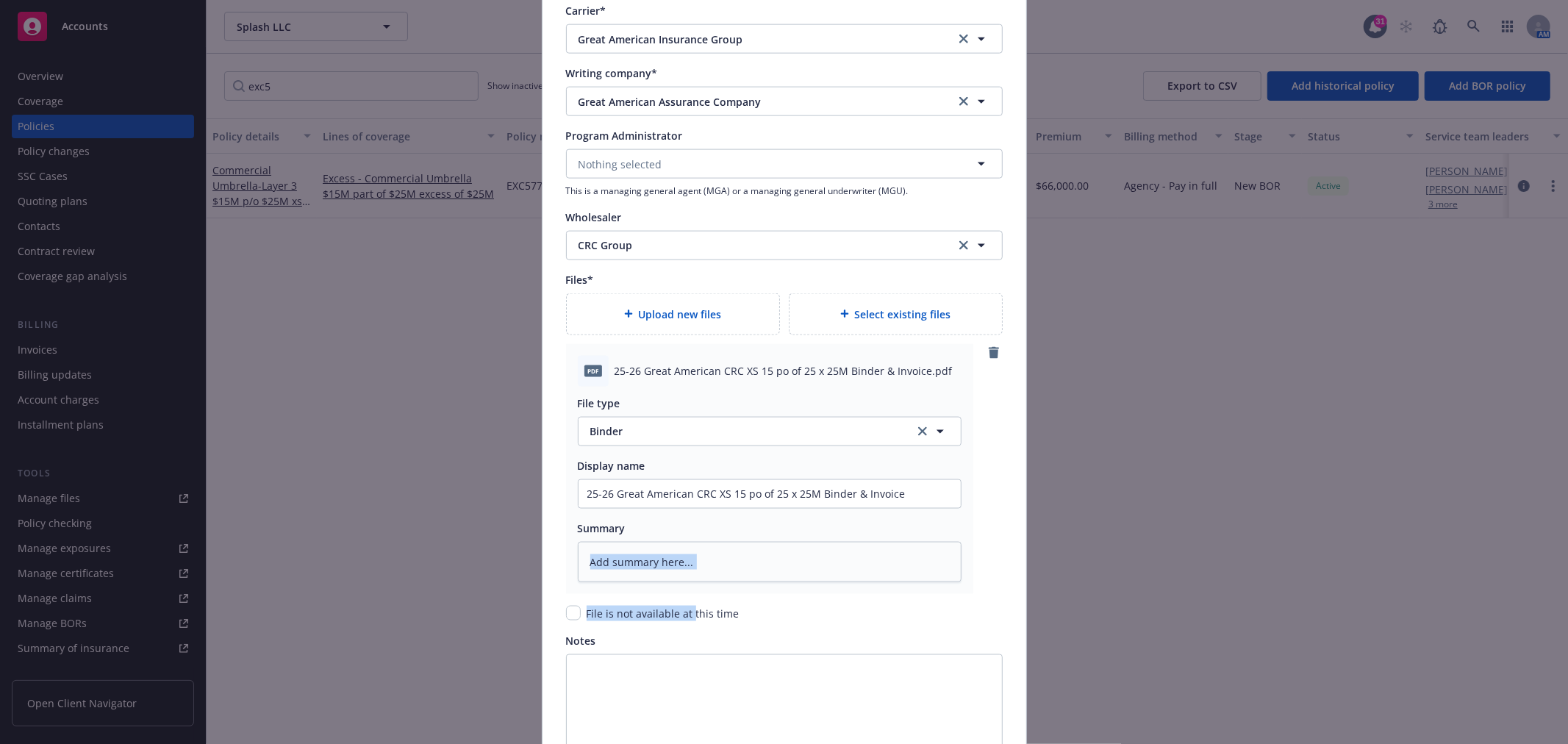
drag, startPoint x: 684, startPoint y: 616, endPoint x: 670, endPoint y: 616, distance: 14.0
click at [746, 562] on textarea at bounding box center [769, 562] width 383 height 41
click at [677, 664] on textarea "Notes" at bounding box center [784, 709] width 437 height 110
type textarea "B"
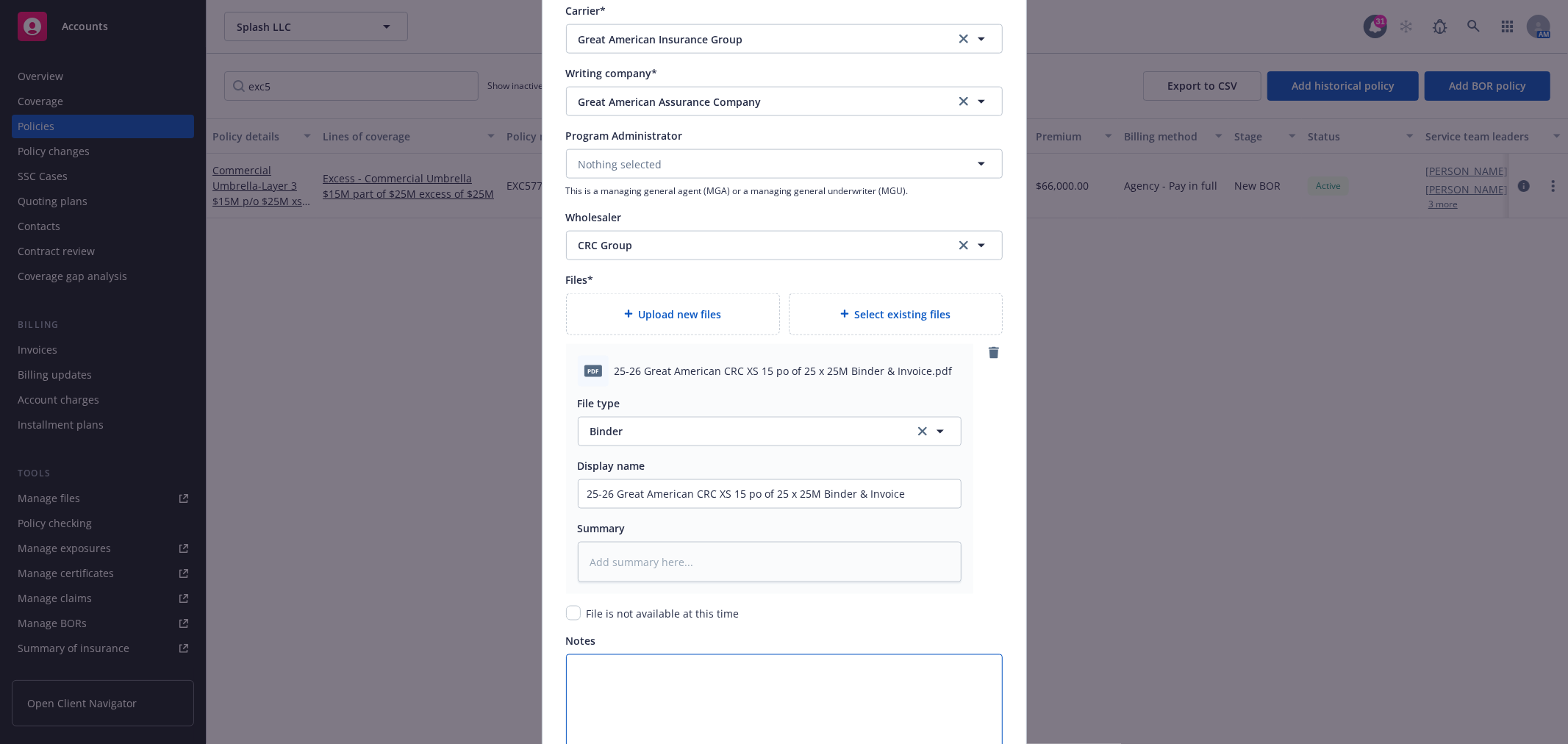
type textarea "x"
type textarea "Bi"
type textarea "x"
type textarea "Bin"
type textarea "x"
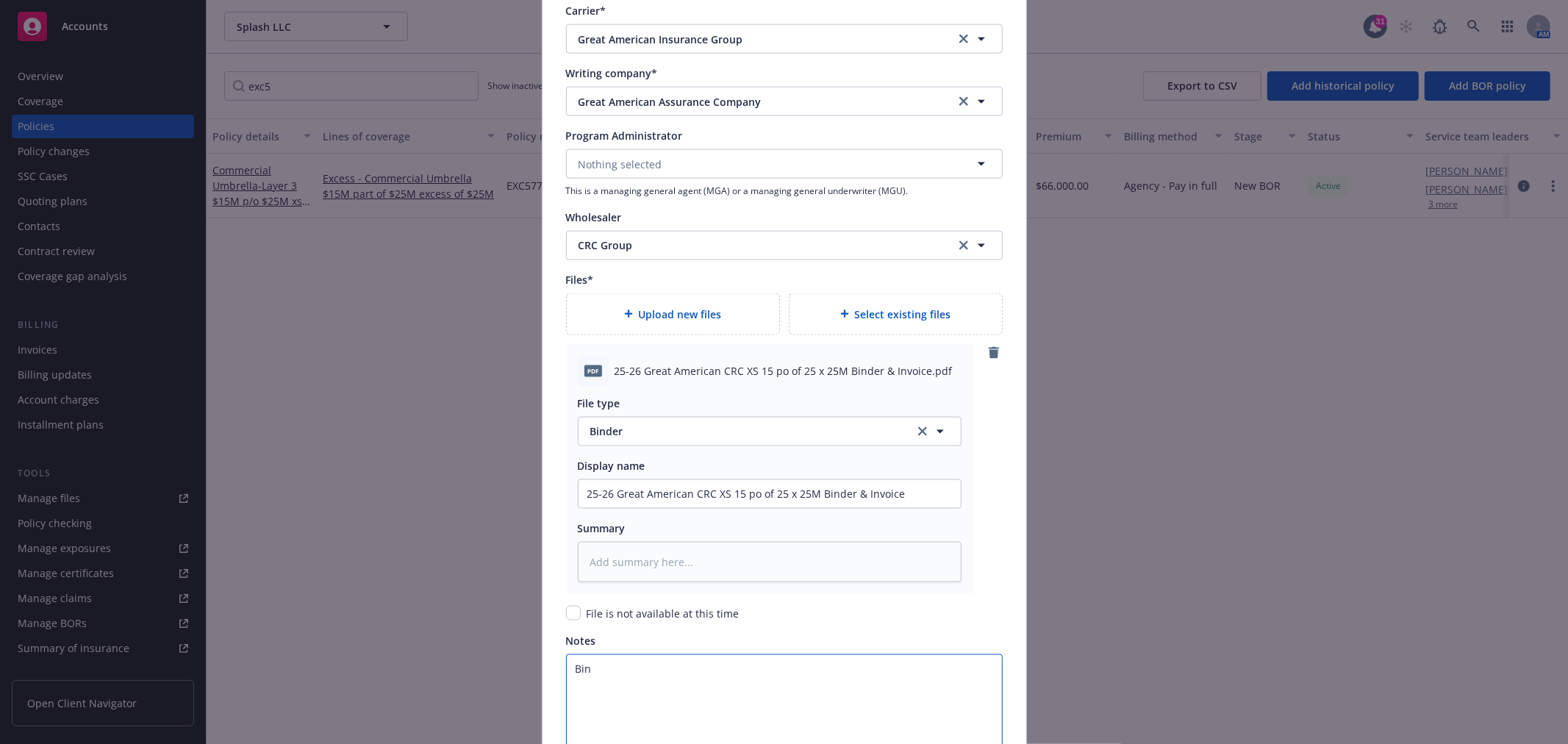
type textarea "Bind"
type textarea "x"
type textarea "Binde"
type textarea "x"
type textarea "Binder"
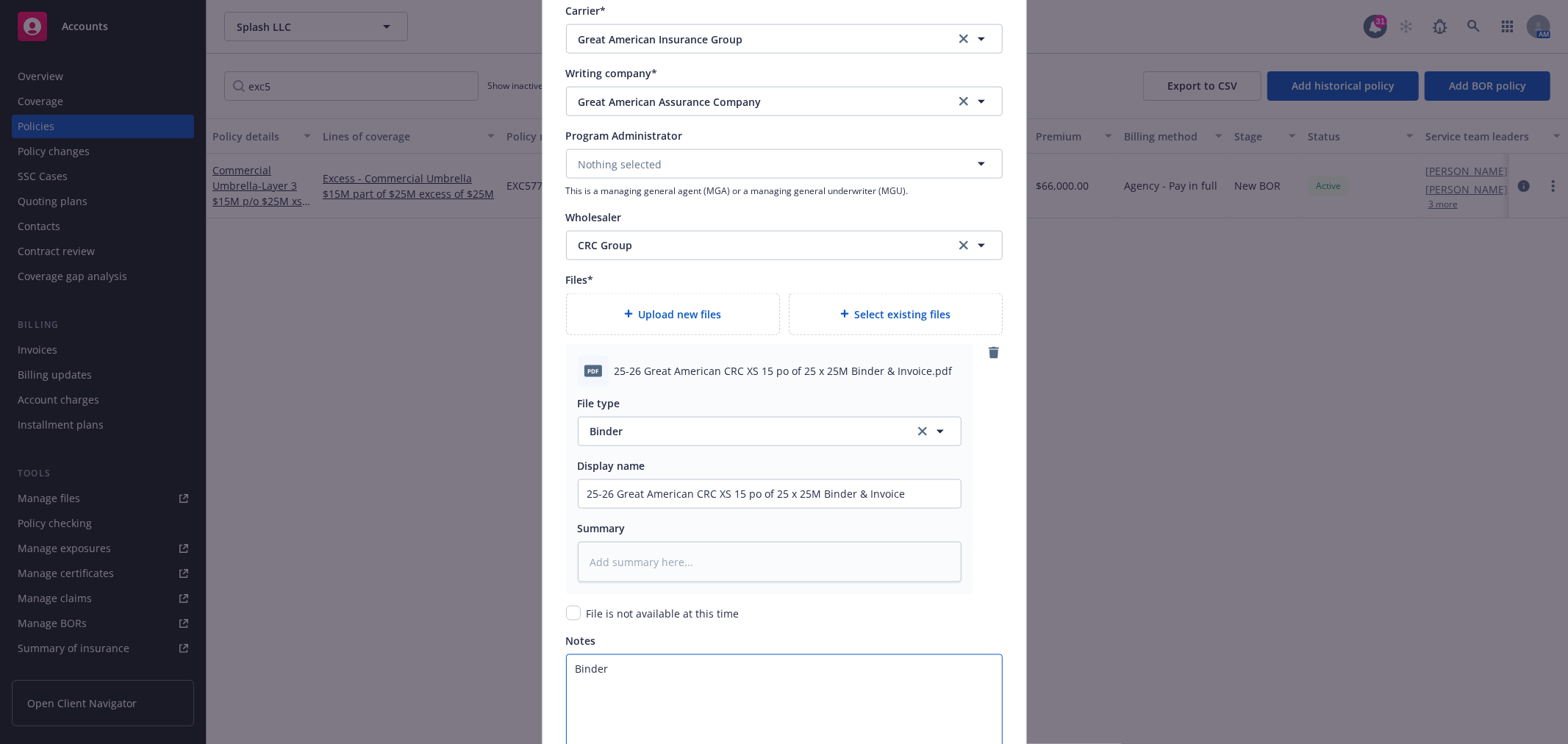
type textarea "x"
type textarea "Binder"
type textarea "x"
type textarea "Binder a"
type textarea "x"
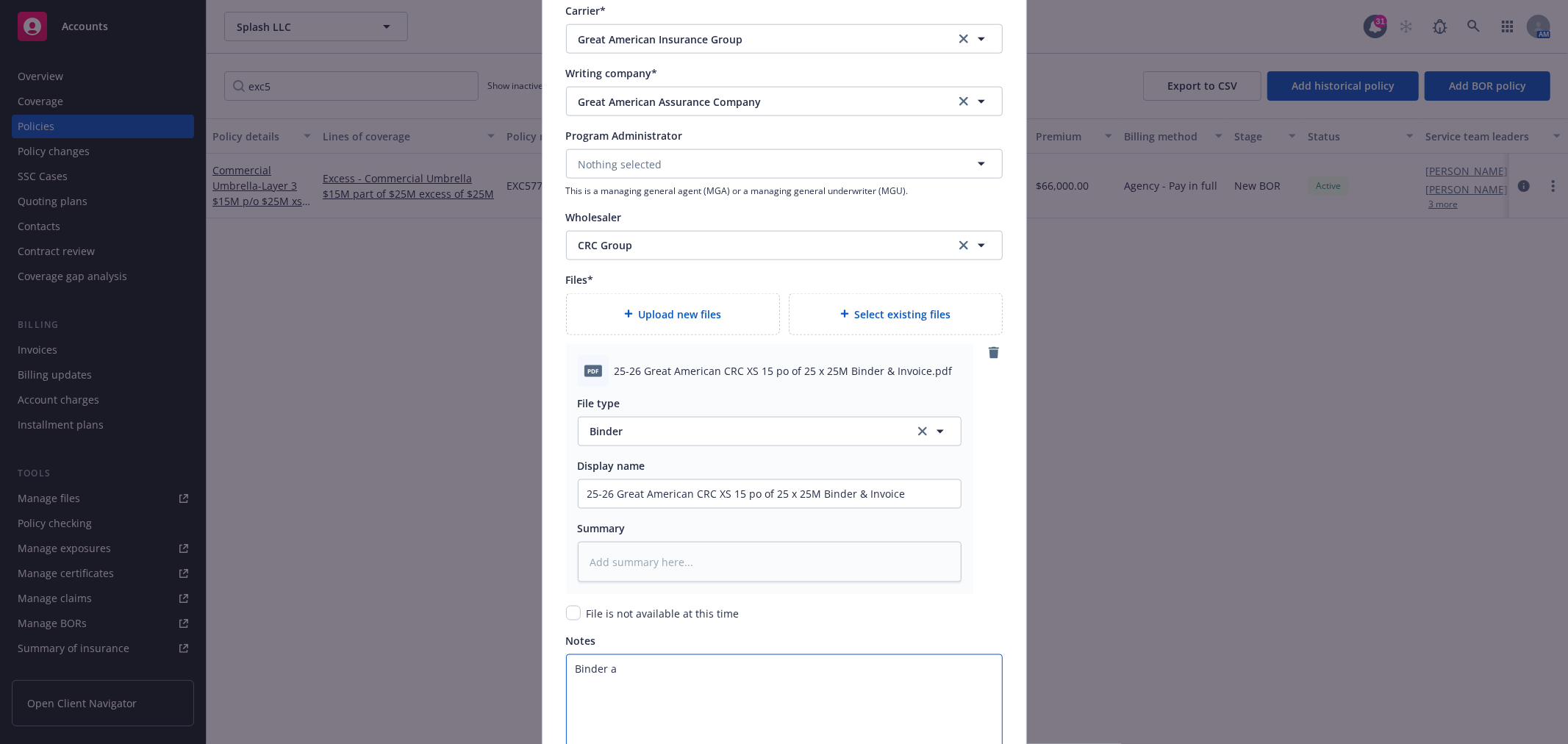
type textarea "Binder an"
type textarea "x"
type textarea "Binder and"
type textarea "x"
type textarea "Binder and"
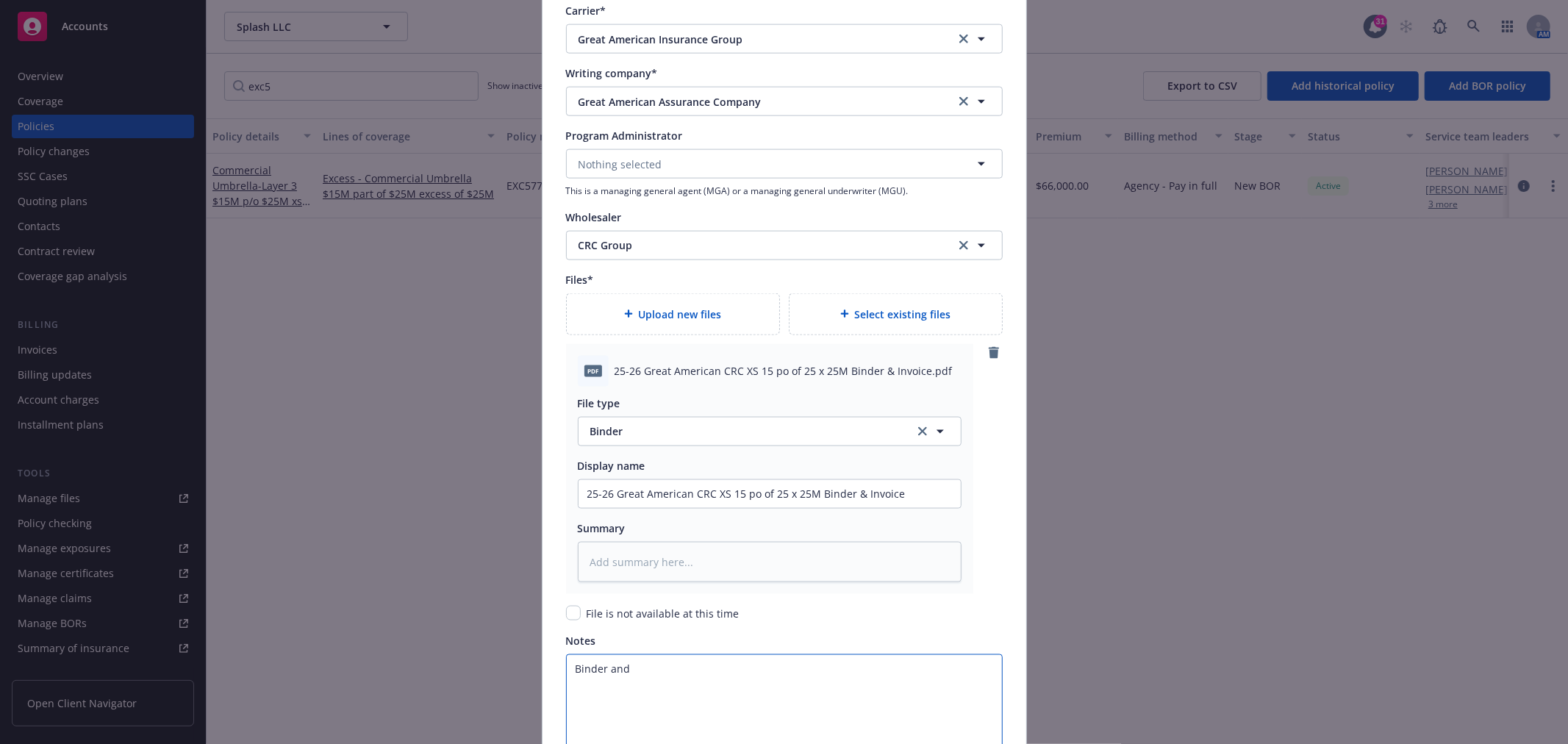
type textarea "x"
type textarea "Binder and i"
type textarea "x"
type textarea "Binder and in"
type textarea "x"
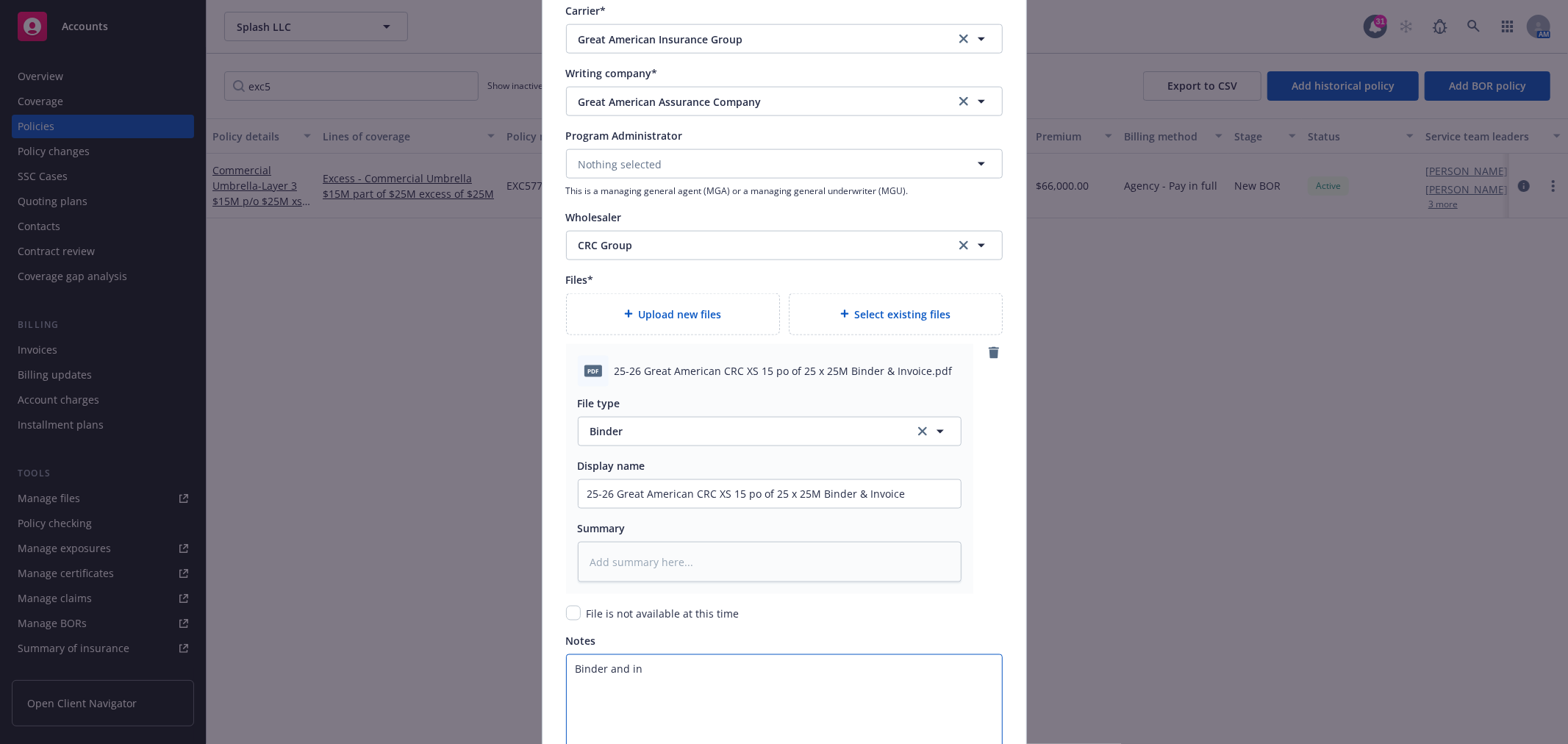
type textarea "Binder and inv"
type textarea "x"
type textarea "Binder and invo"
type textarea "x"
type textarea "Binder and invoi"
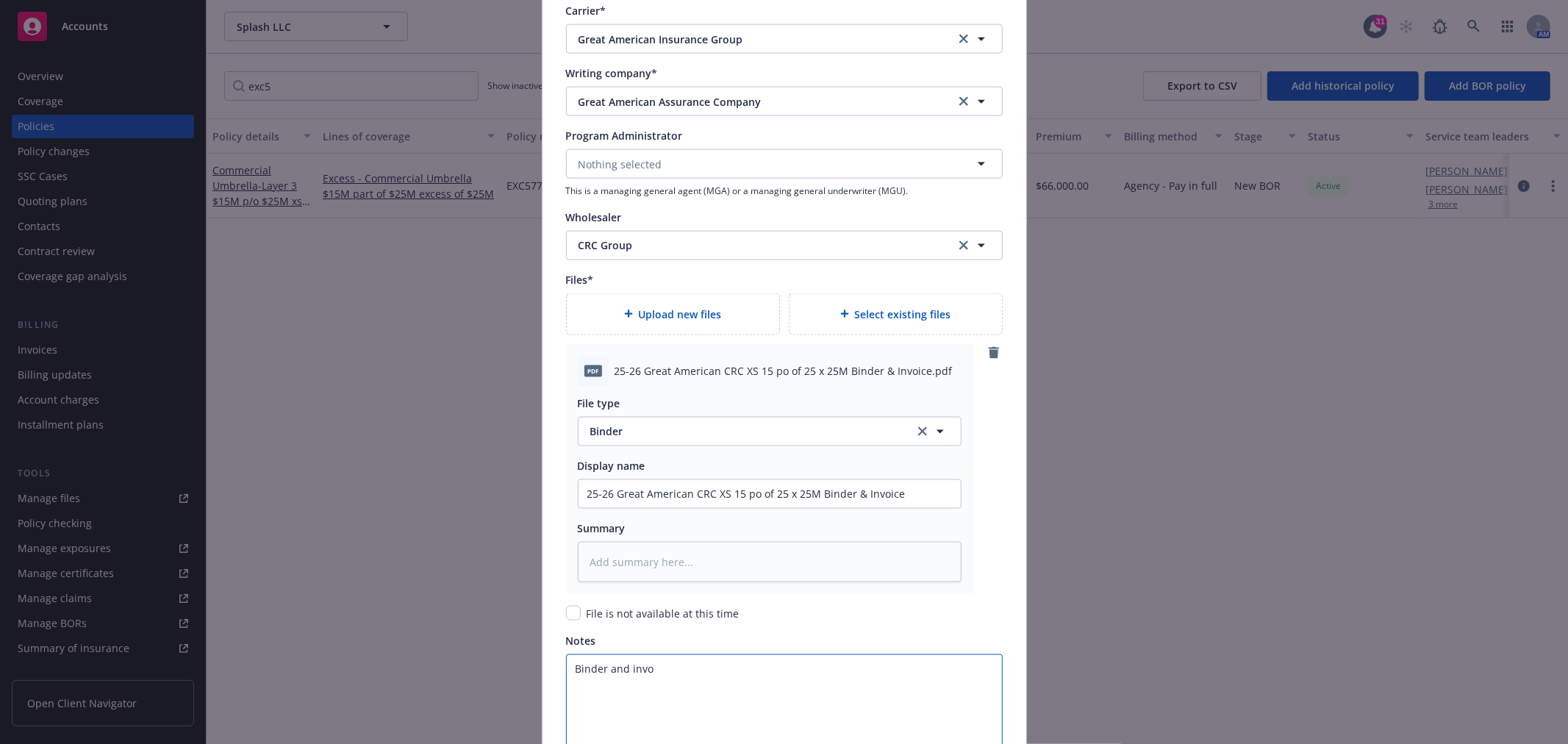
type textarea "x"
type textarea "Binder and invoic"
type textarea "x"
type textarea "Binder and invoice"
type textarea "x"
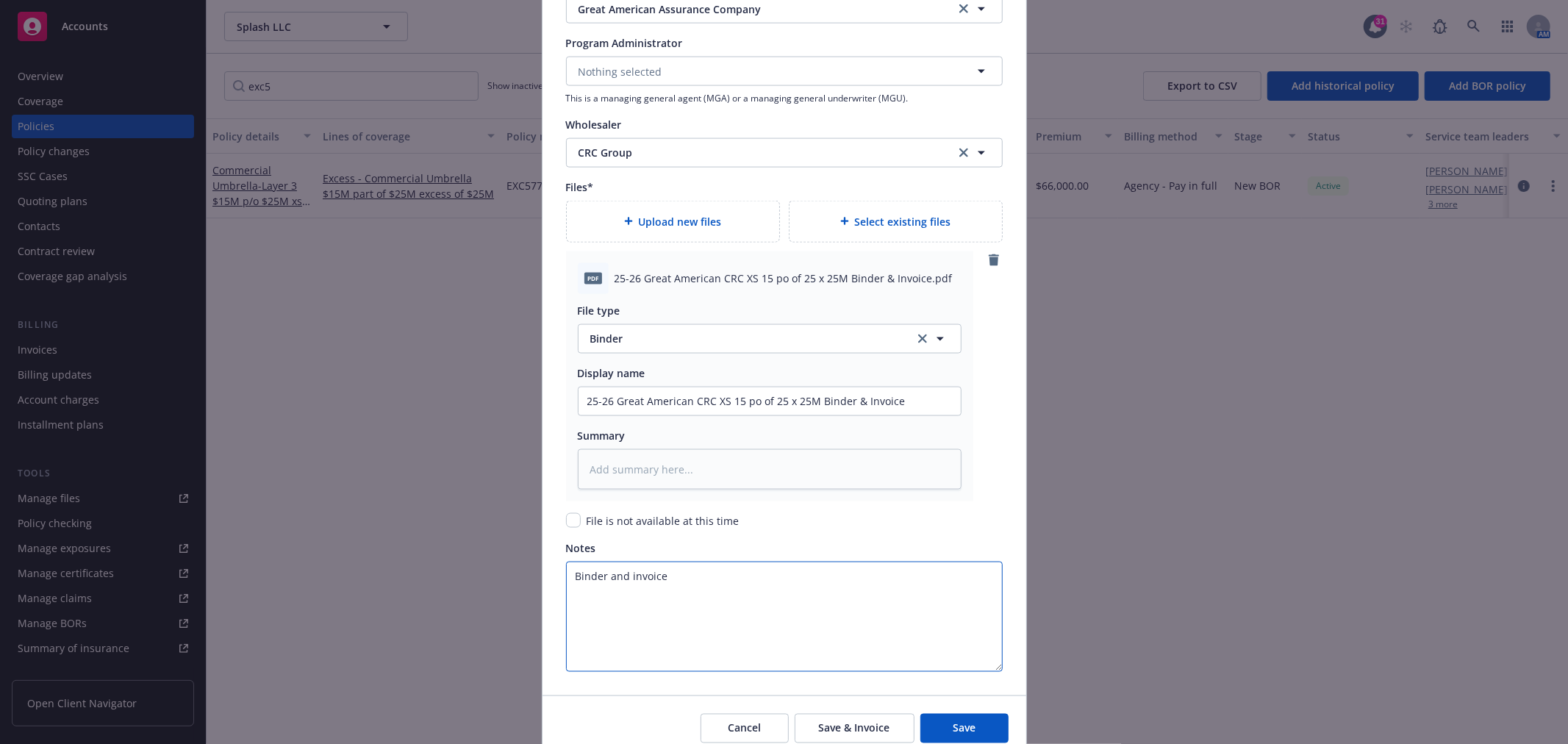
scroll to position [1785, 0]
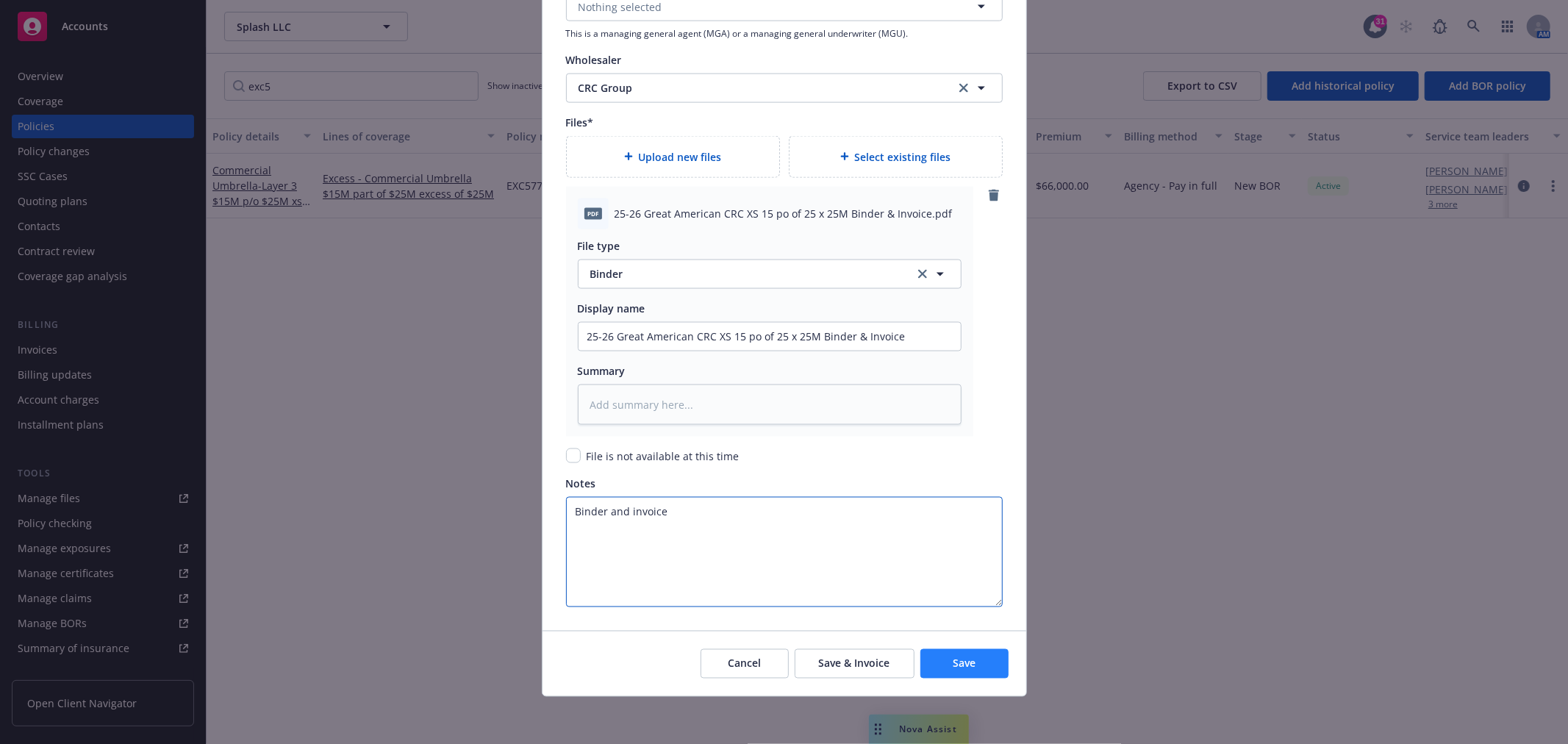
type textarea "Binder and invoice"
click at [962, 657] on span "Save" at bounding box center [964, 663] width 23 height 14
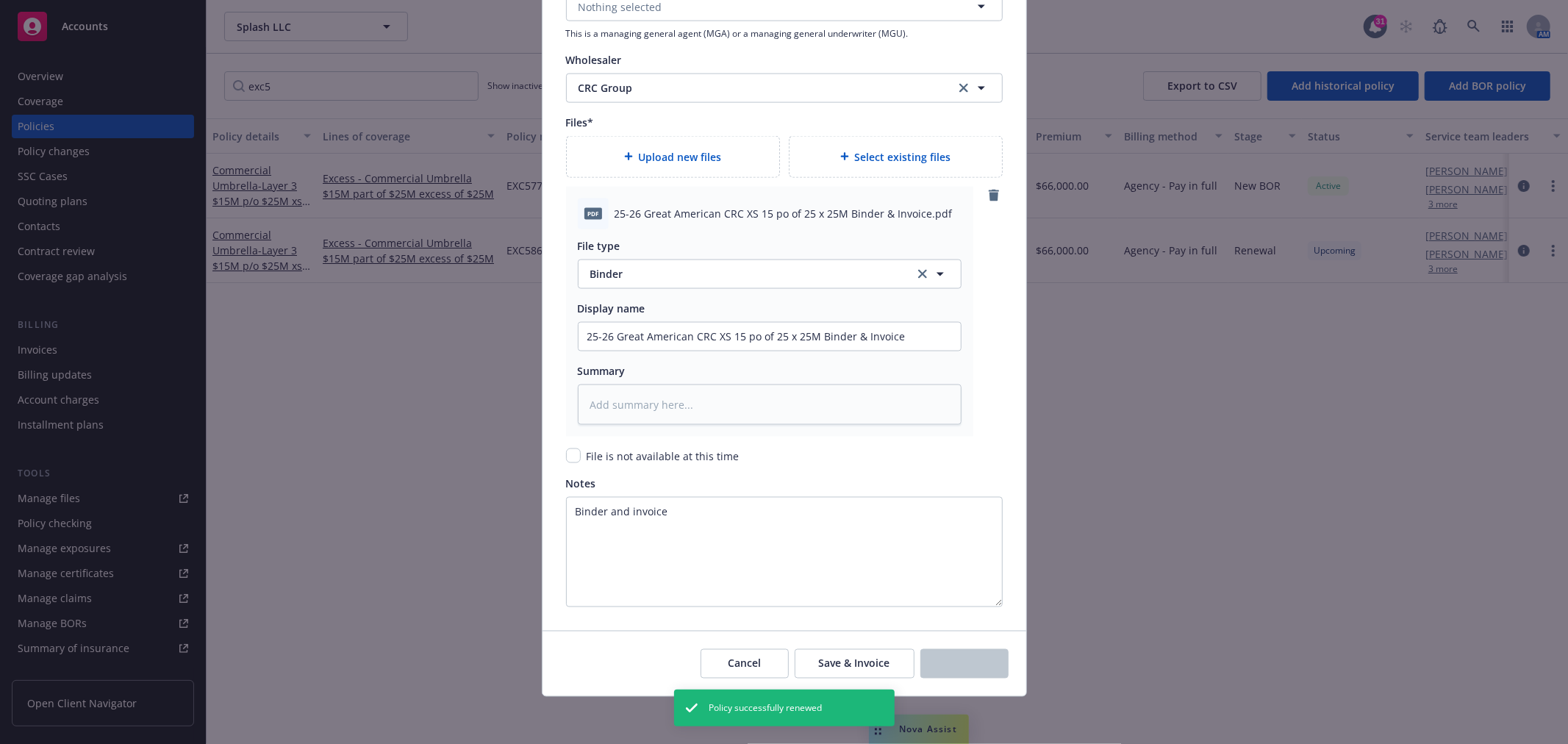
type textarea "x"
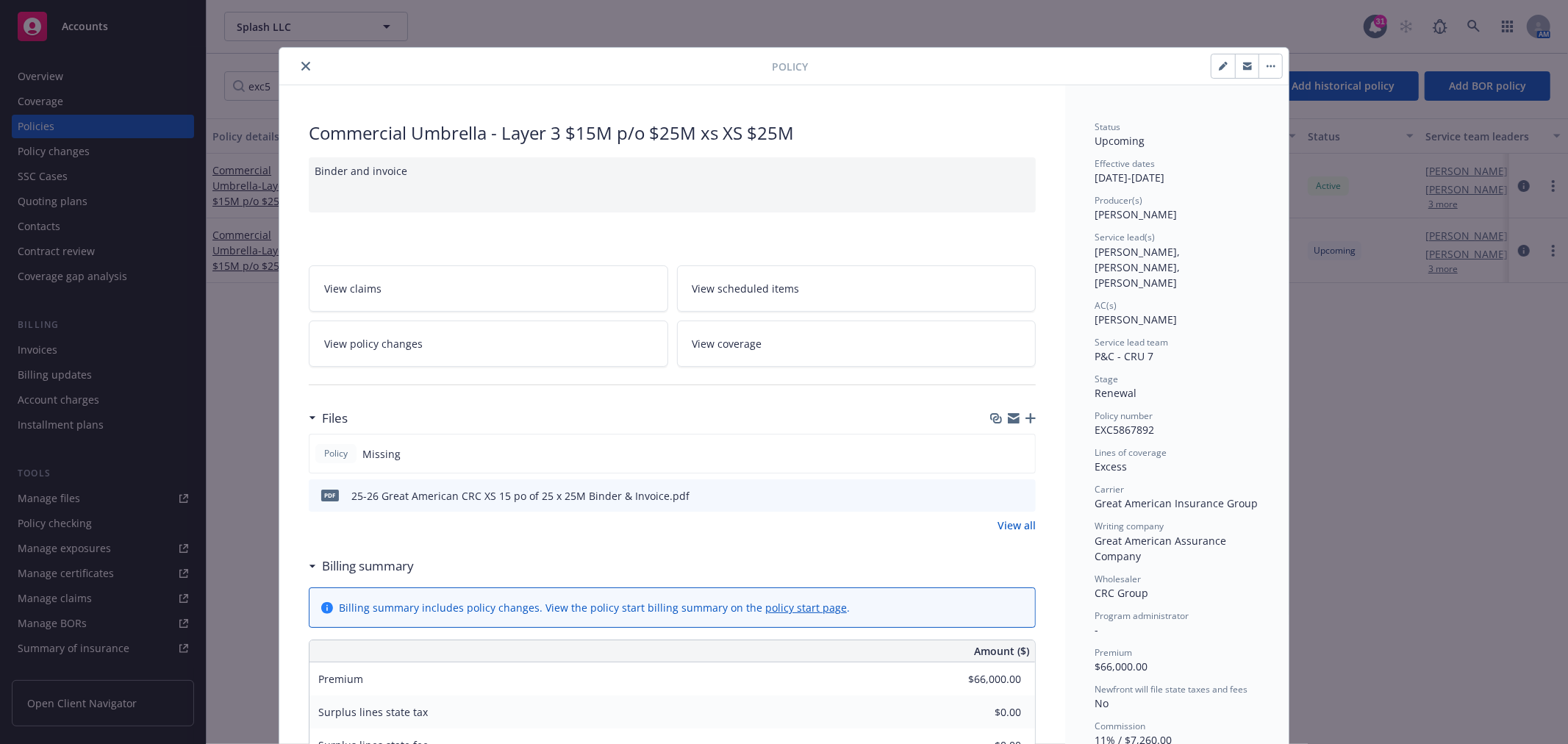
click at [302, 70] on icon "close" at bounding box center [306, 66] width 9 height 9
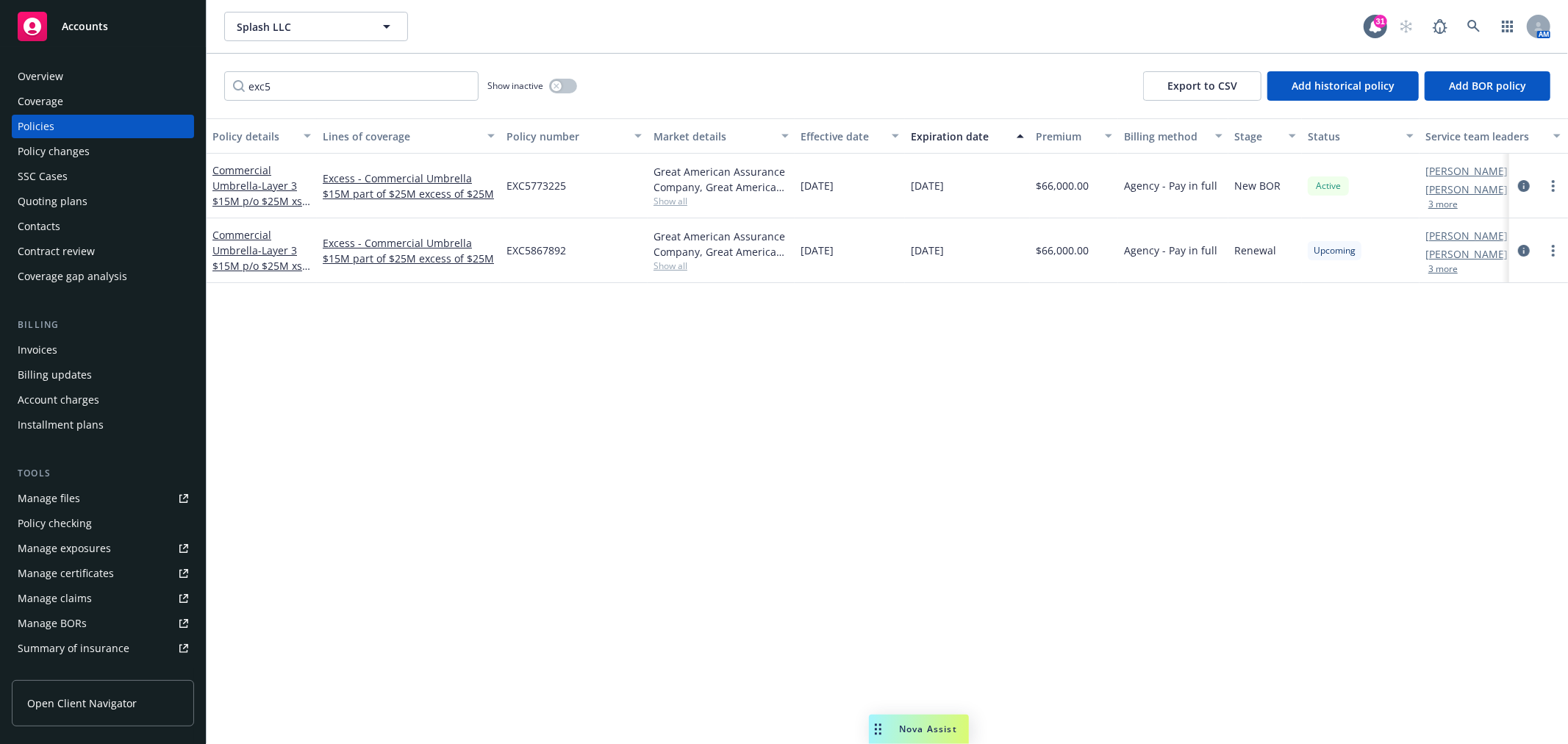
drag, startPoint x: 612, startPoint y: 395, endPoint x: 505, endPoint y: 421, distance: 110.1
click at [612, 398] on div "Policy details Lines of coverage Policy number Market details Effective date Ex…" at bounding box center [886, 431] width 1361 height 625
click at [37, 123] on div "Policies" at bounding box center [35, 126] width 37 height 23
click at [1224, 466] on div "Policy details Lines of coverage Policy number Market details Effective date Ex…" at bounding box center [886, 431] width 1361 height 625
